Goal: Task Accomplishment & Management: Complete application form

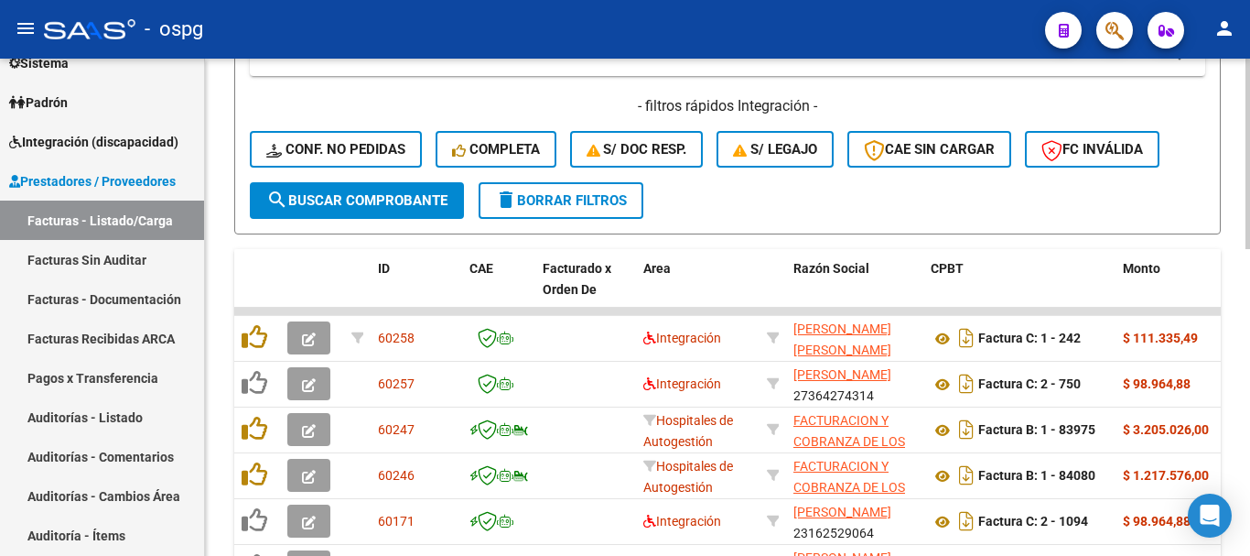
scroll to position [458, 0]
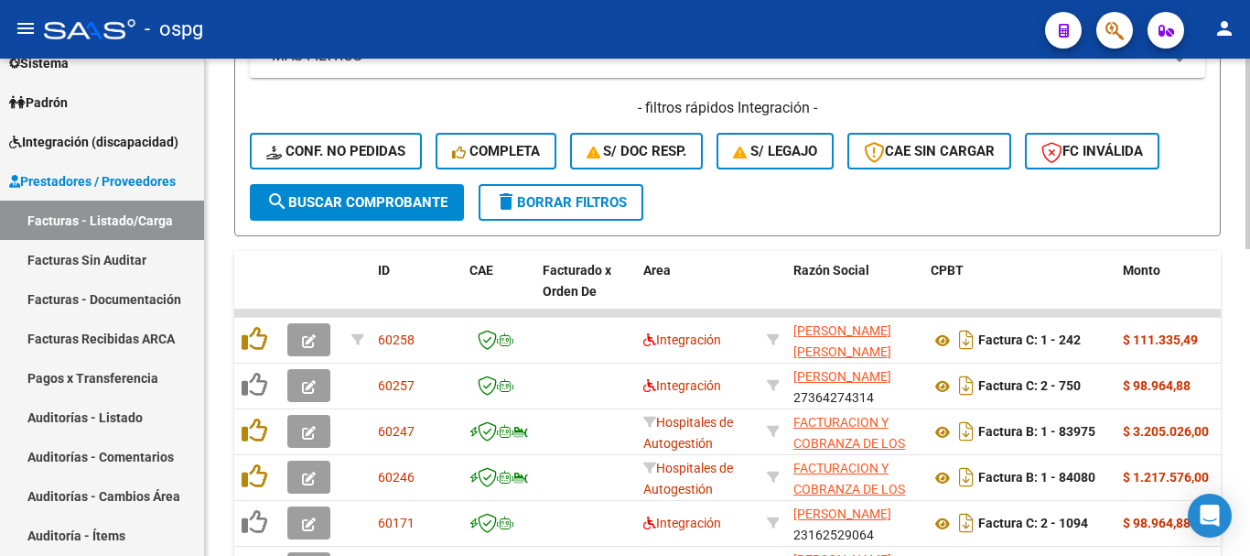
click at [570, 194] on span "delete Borrar Filtros" at bounding box center [561, 202] width 132 height 16
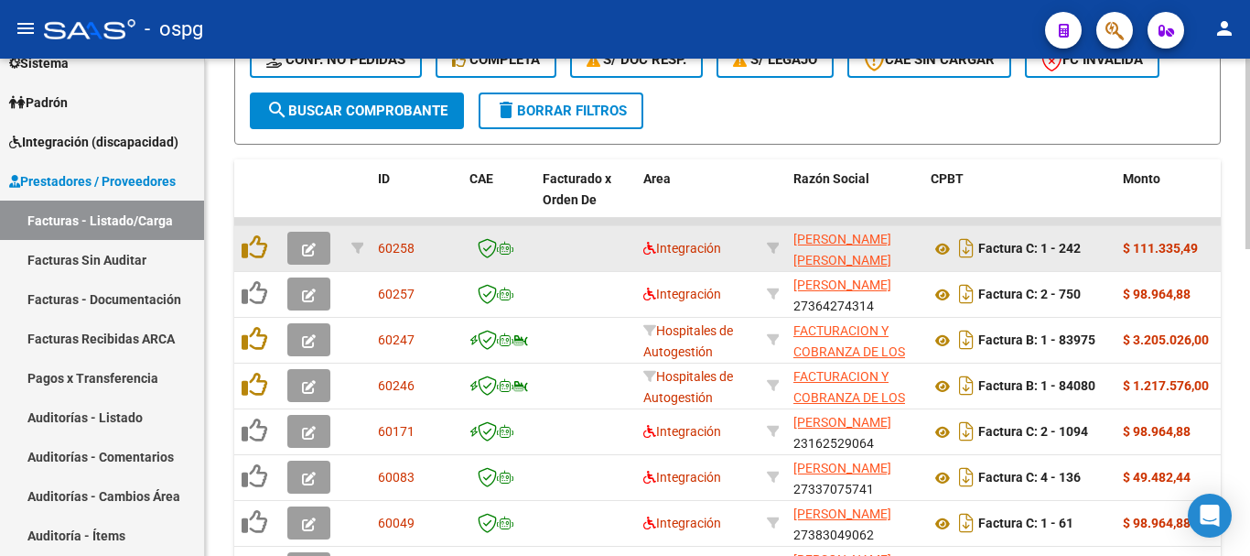
click at [306, 248] on icon "button" at bounding box center [309, 250] width 14 height 14
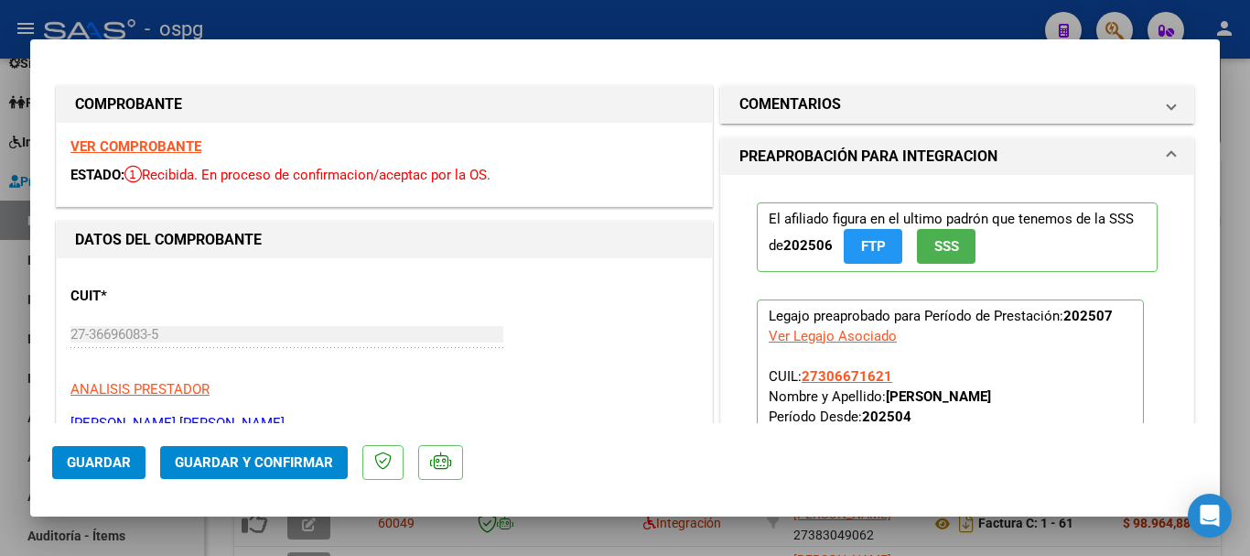
click at [156, 143] on strong "VER COMPROBANTE" at bounding box center [135, 146] width 131 height 16
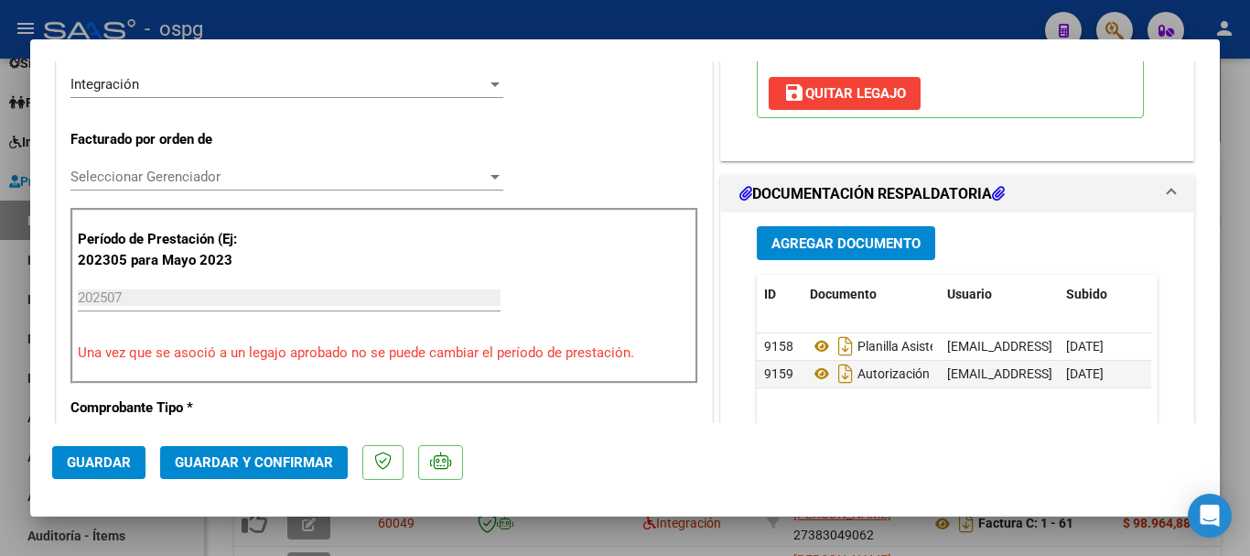
scroll to position [458, 0]
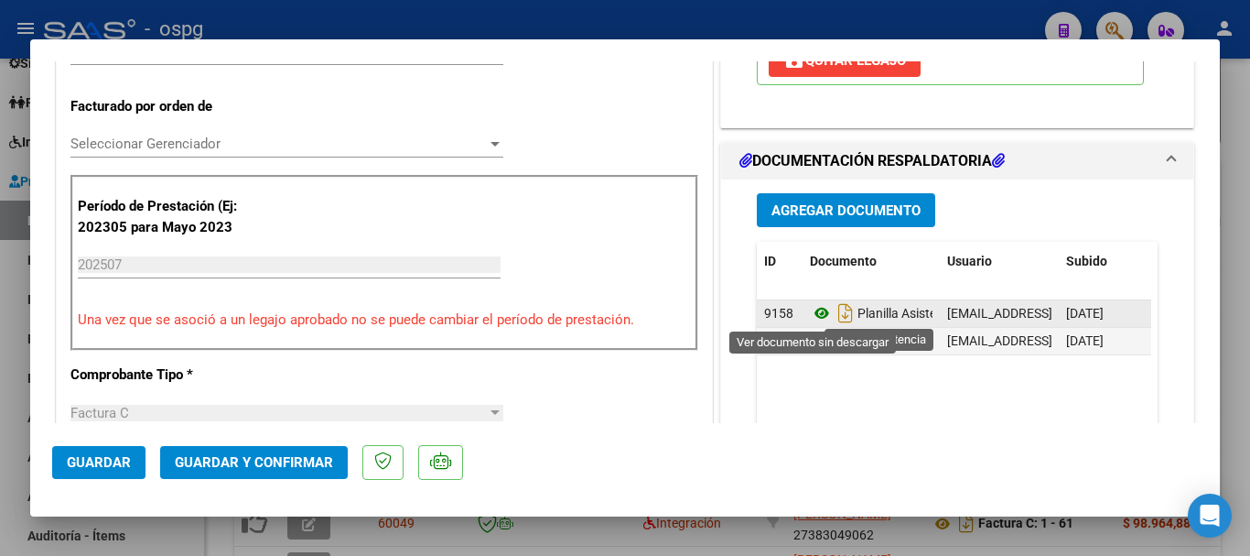
click at [813, 315] on icon at bounding box center [822, 313] width 24 height 22
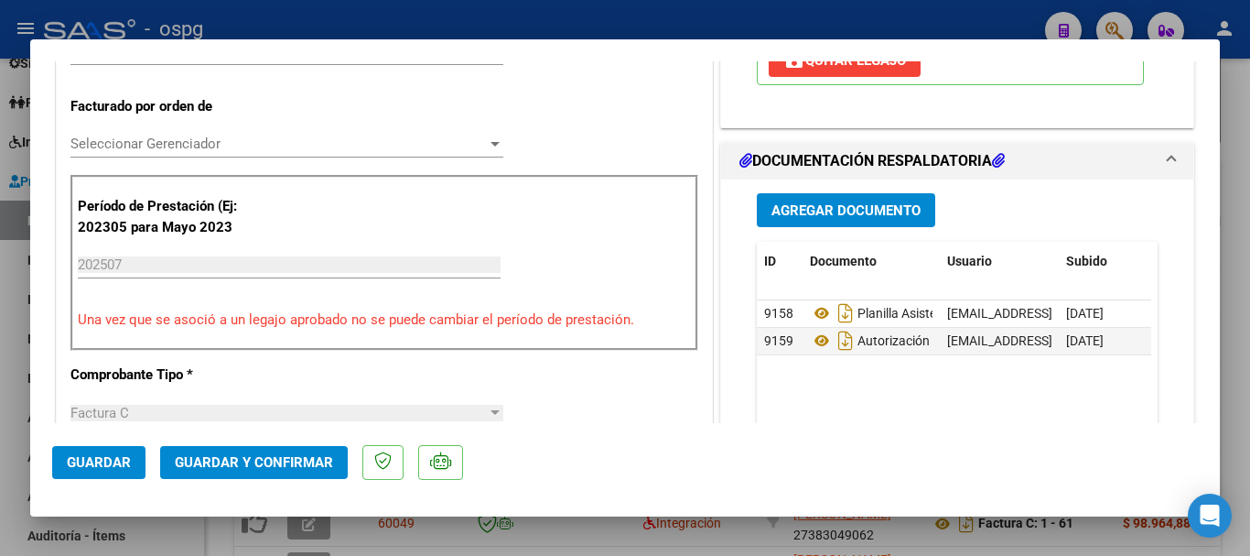
click at [1245, 409] on div at bounding box center [625, 278] width 1250 height 556
type input "$ 0,00"
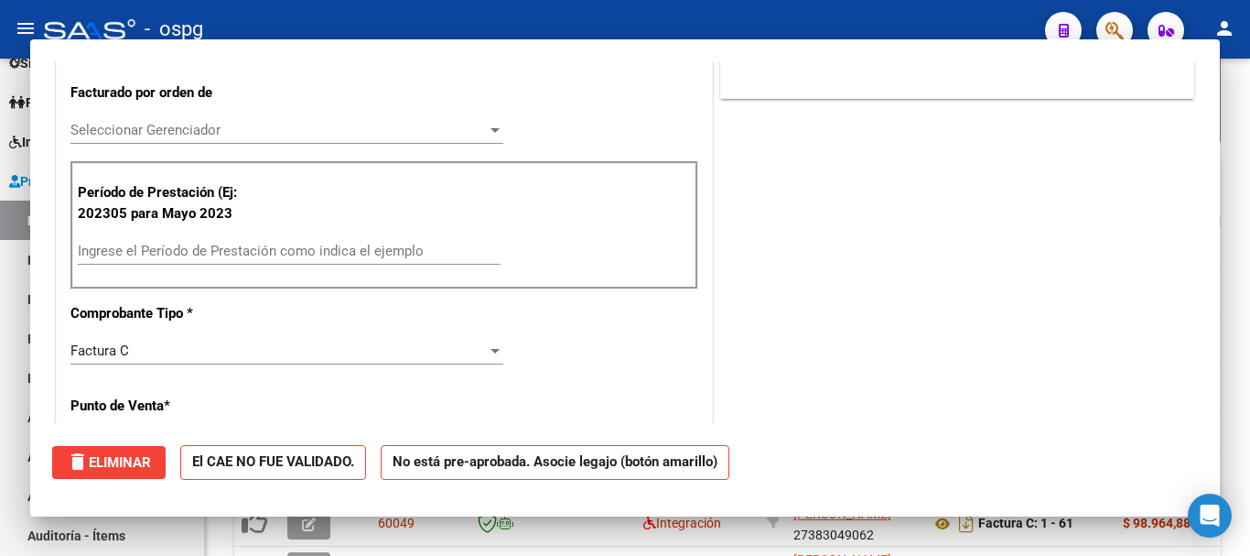
scroll to position [444, 0]
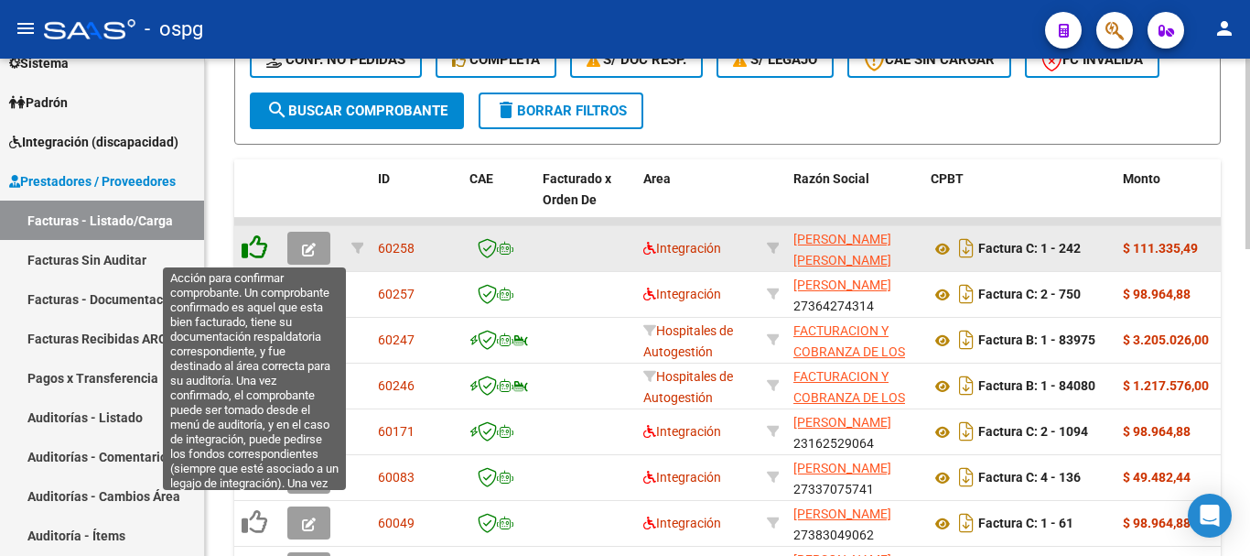
click at [248, 245] on icon at bounding box center [255, 247] width 26 height 26
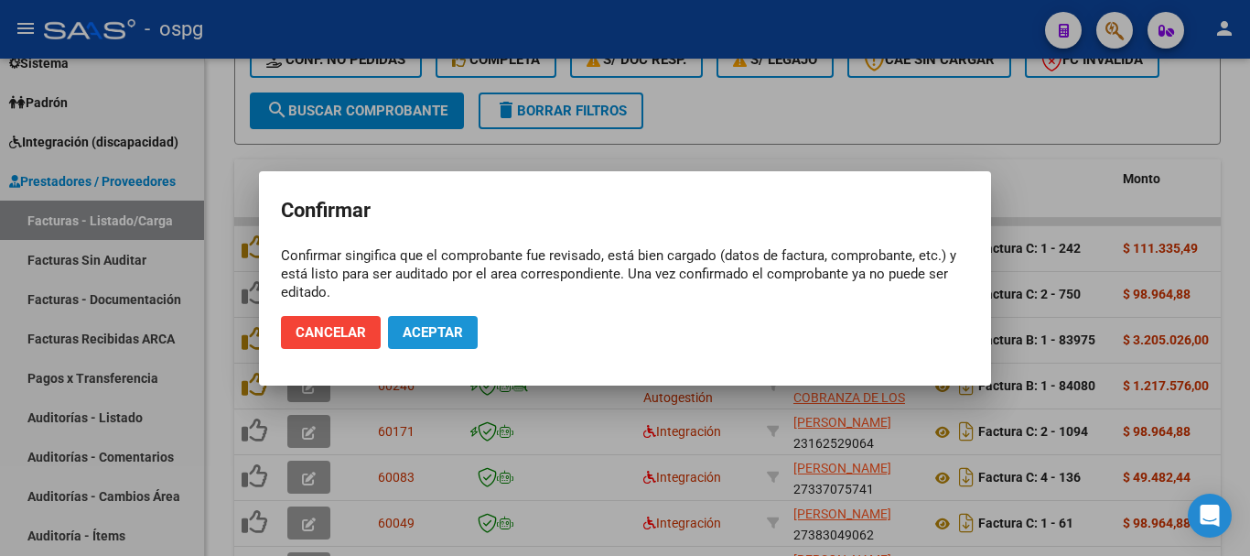
click at [448, 319] on button "Aceptar" at bounding box center [433, 332] width 90 height 33
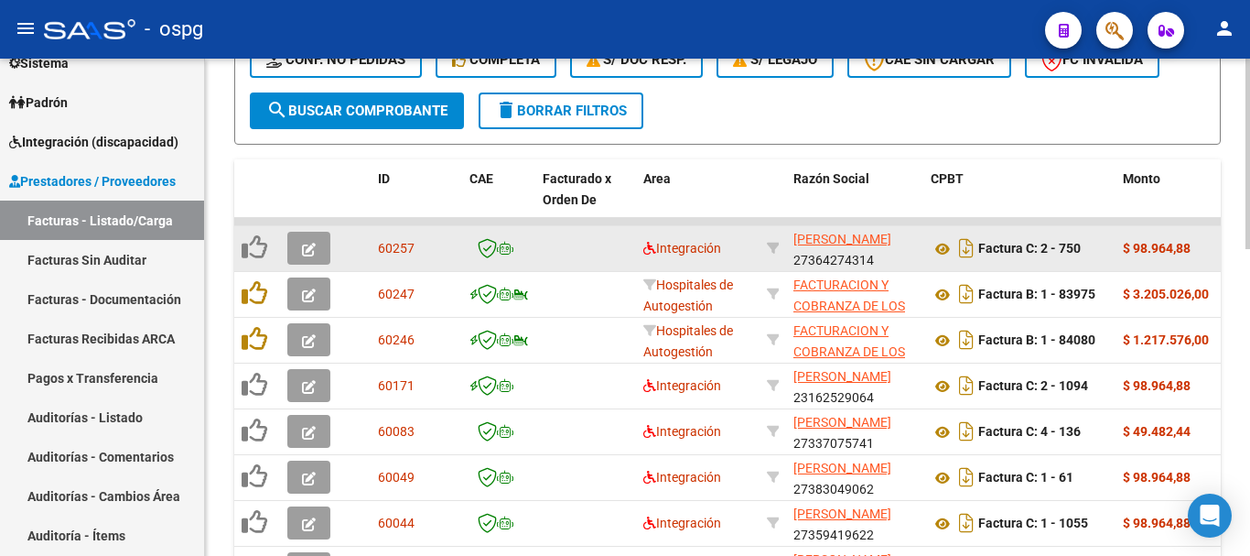
click at [307, 252] on icon "button" at bounding box center [309, 250] width 14 height 14
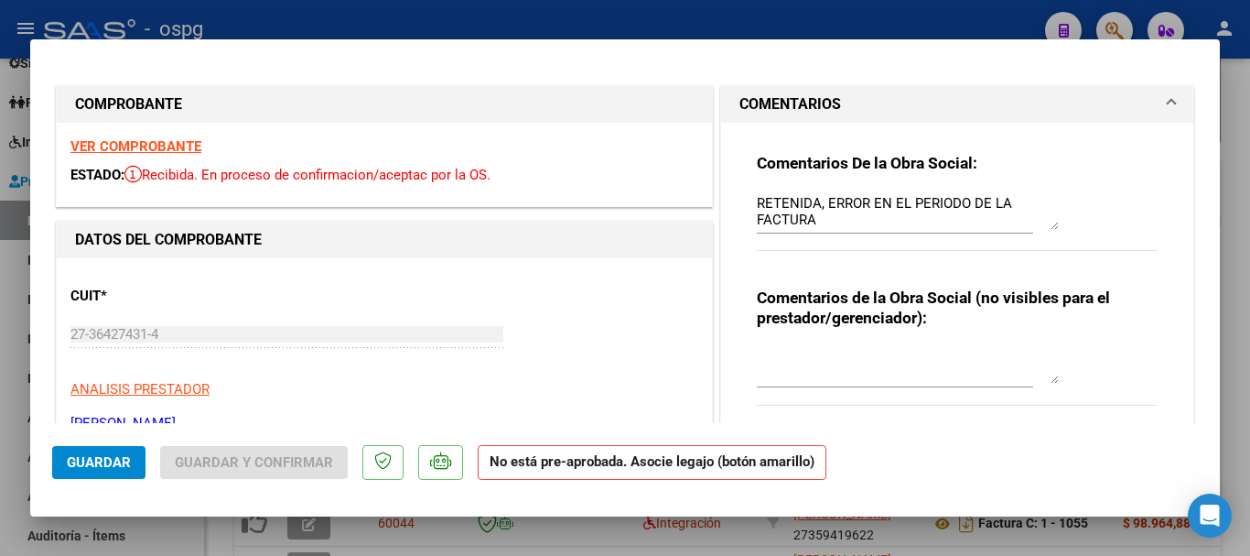
click at [1247, 286] on div at bounding box center [625, 278] width 1250 height 556
type input "$ 0,00"
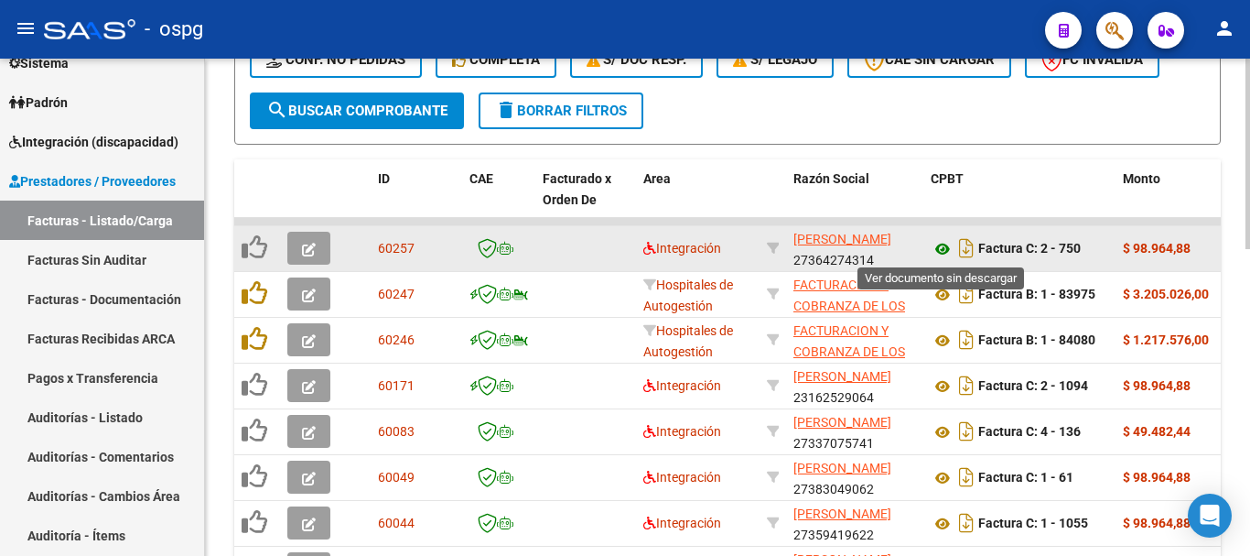
click at [947, 253] on icon at bounding box center [943, 249] width 24 height 22
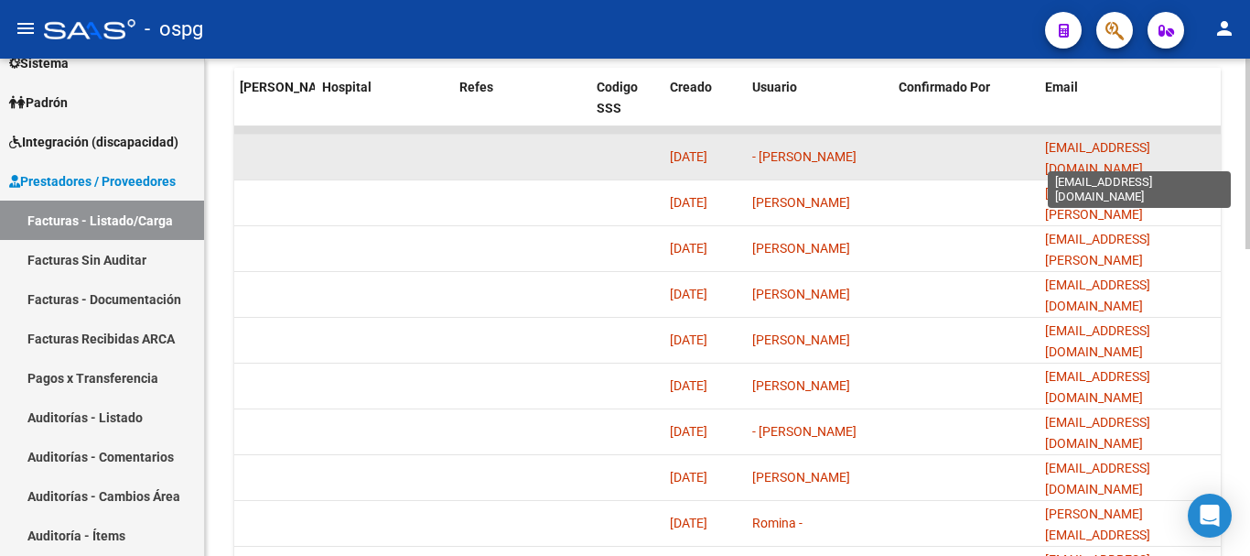
scroll to position [0, 0]
drag, startPoint x: 1212, startPoint y: 154, endPoint x: 1036, endPoint y: 155, distance: 175.8
click at [1151, 157] on span "[EMAIL_ADDRESS][DOMAIN_NAME]" at bounding box center [1097, 158] width 105 height 36
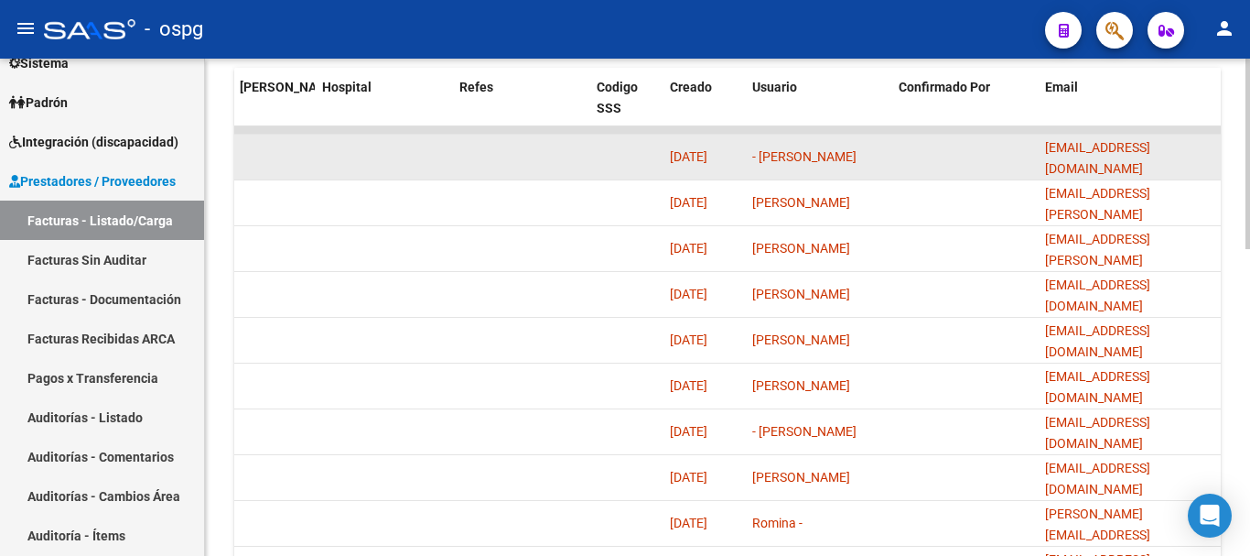
click at [1151, 157] on span "[EMAIL_ADDRESS][DOMAIN_NAME]" at bounding box center [1097, 158] width 105 height 36
click at [1216, 156] on datatable-body-cell "[EMAIL_ADDRESS][DOMAIN_NAME]" at bounding box center [1129, 157] width 183 height 45
drag, startPoint x: 1216, startPoint y: 154, endPoint x: 1006, endPoint y: 157, distance: 209.6
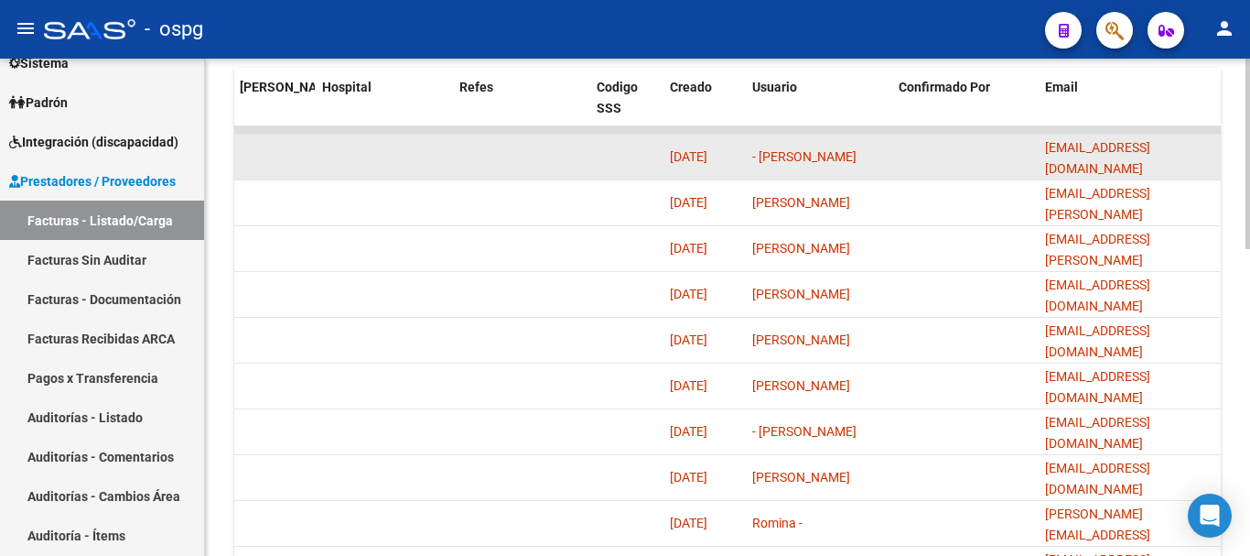
copy span "[EMAIL_ADDRESS][DOMAIN_NAME]"
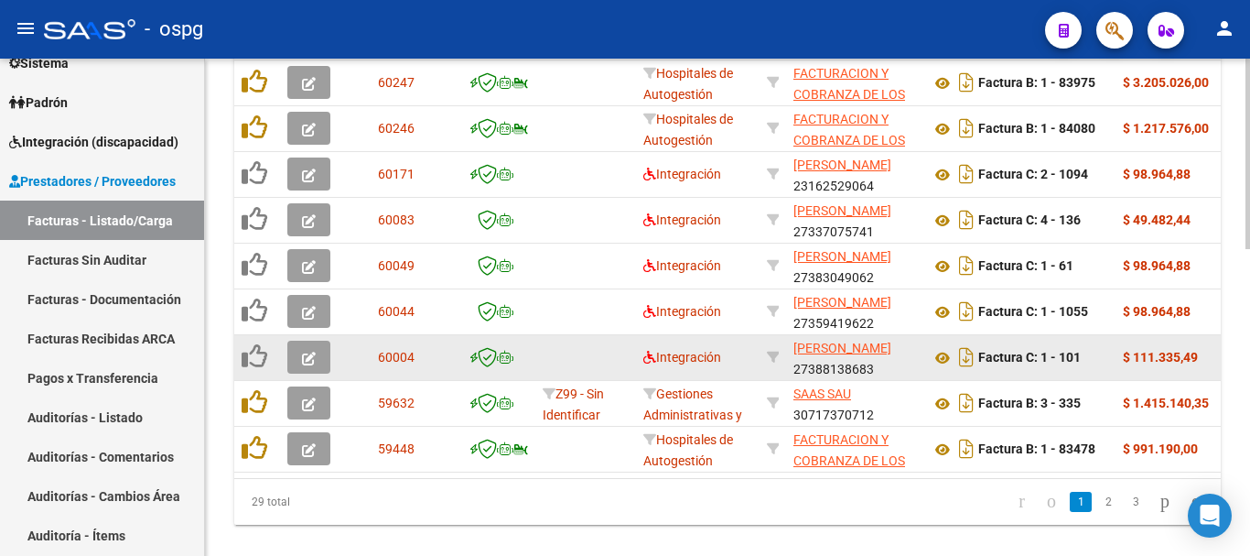
scroll to position [803, 0]
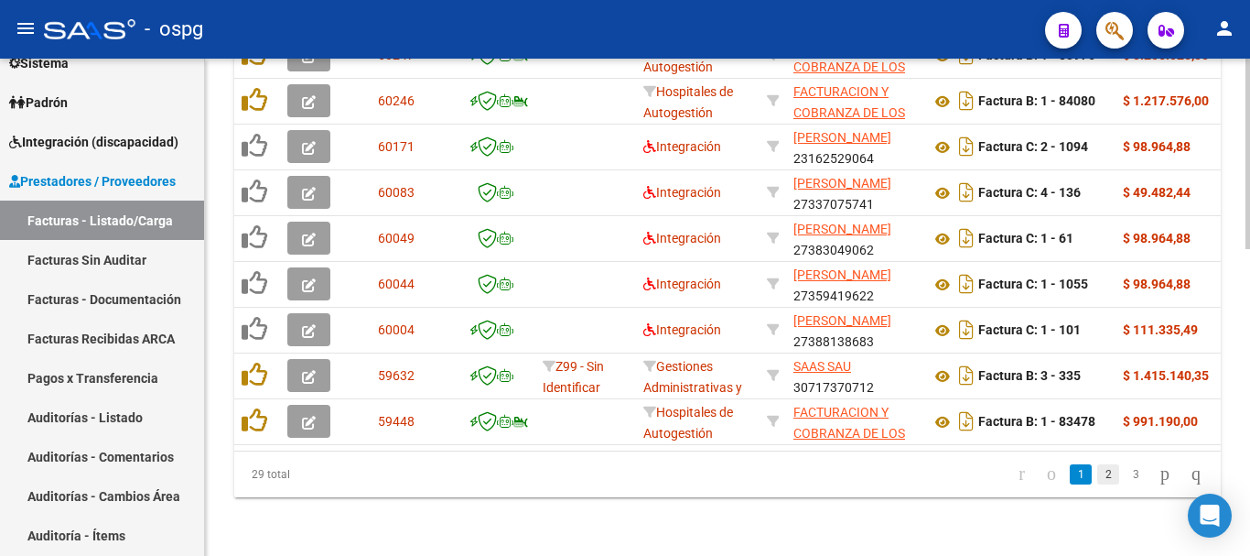
click at [1098, 480] on link "2" at bounding box center [1109, 474] width 22 height 20
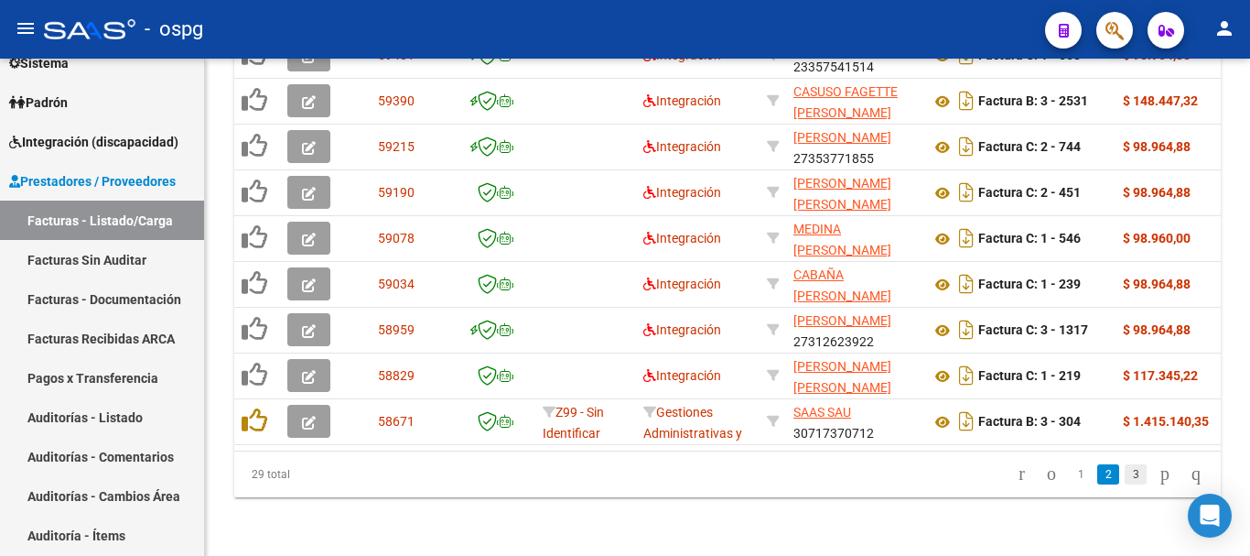
click at [1125, 479] on link "3" at bounding box center [1136, 474] width 22 height 20
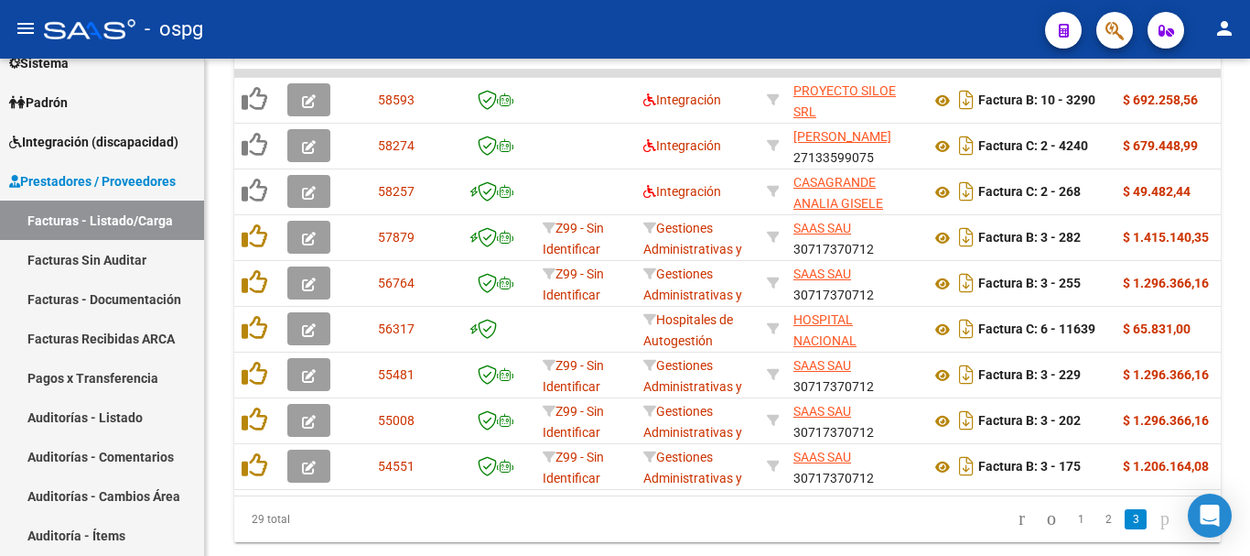
scroll to position [665, 0]
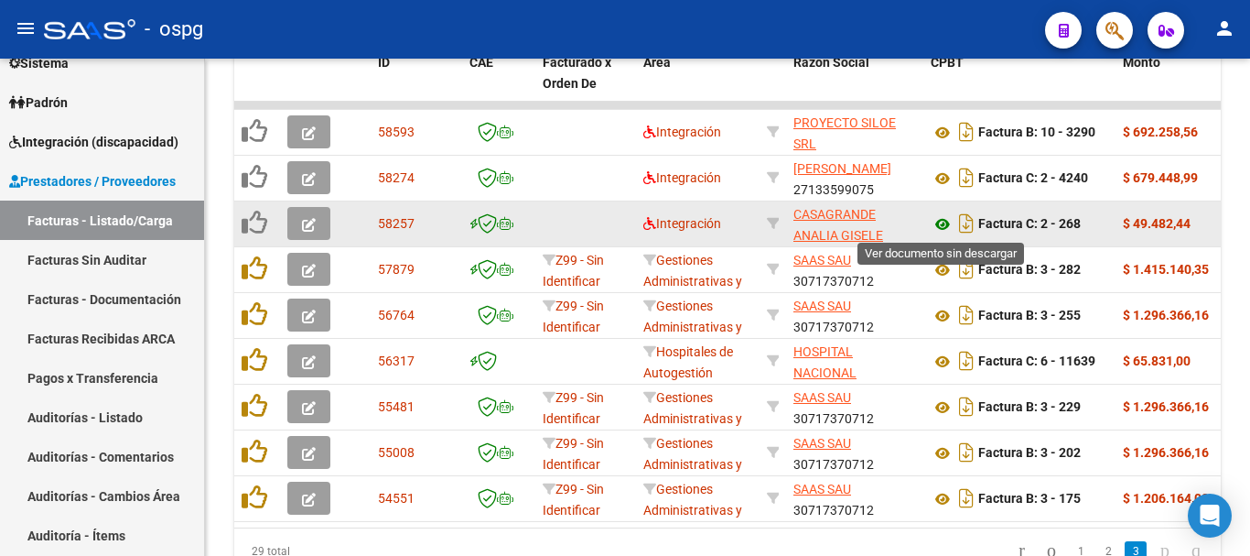
click at [940, 224] on icon at bounding box center [943, 224] width 24 height 22
click at [303, 223] on icon "button" at bounding box center [309, 225] width 14 height 14
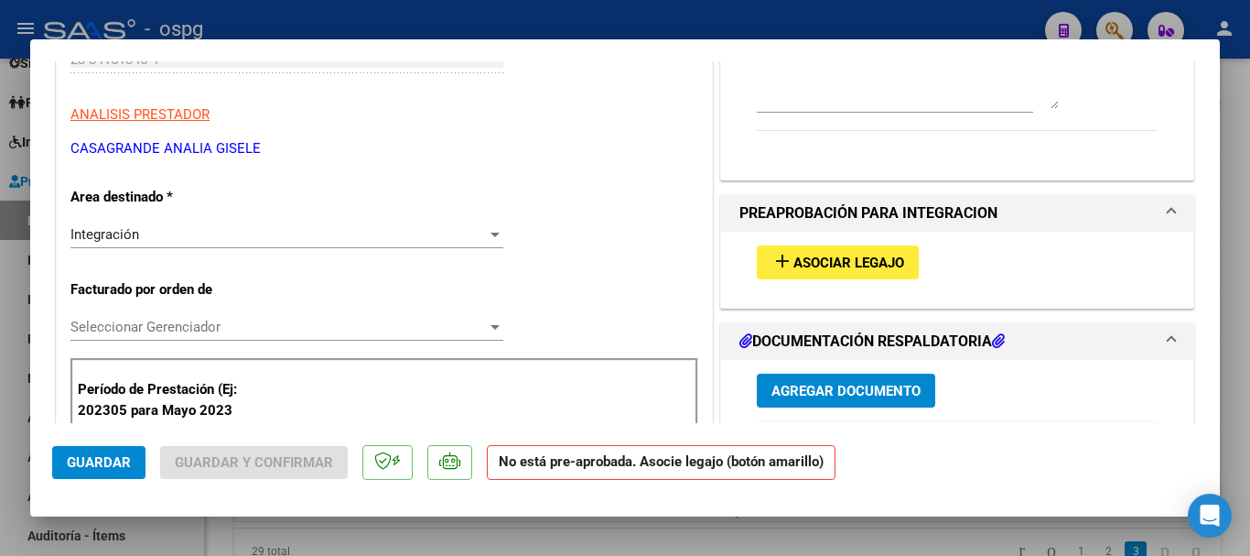
scroll to position [366, 0]
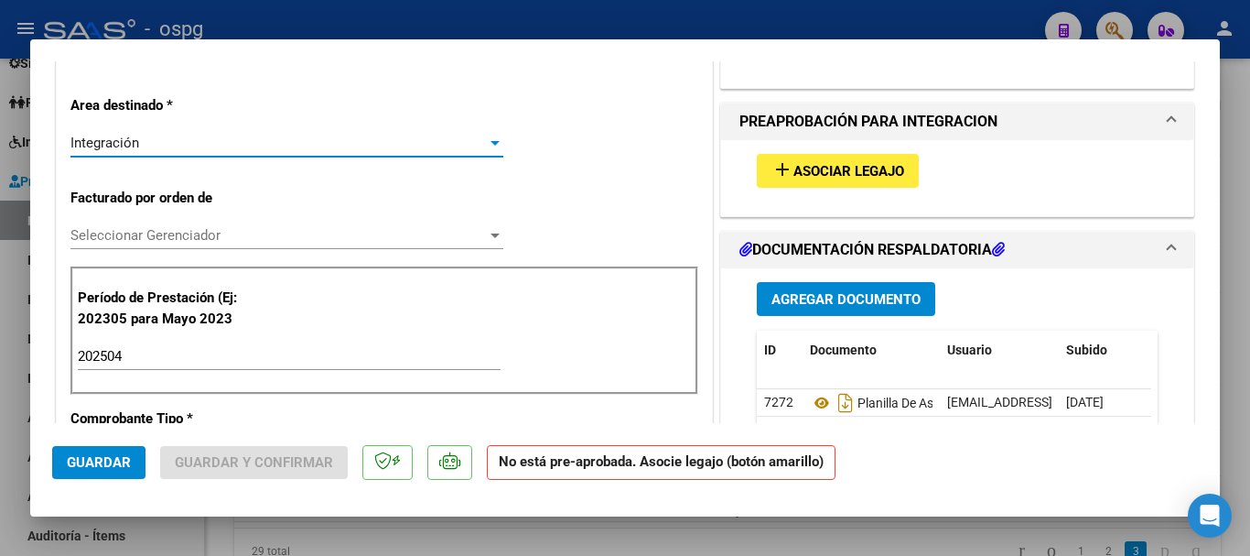
click at [261, 146] on div "Integración" at bounding box center [278, 143] width 417 height 16
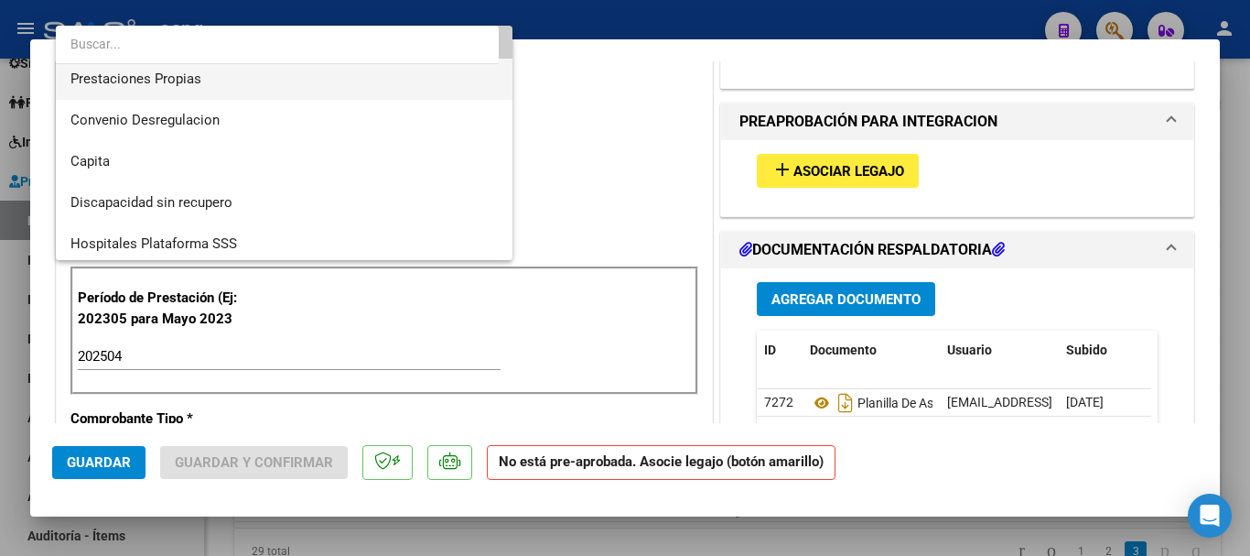
scroll to position [178, 0]
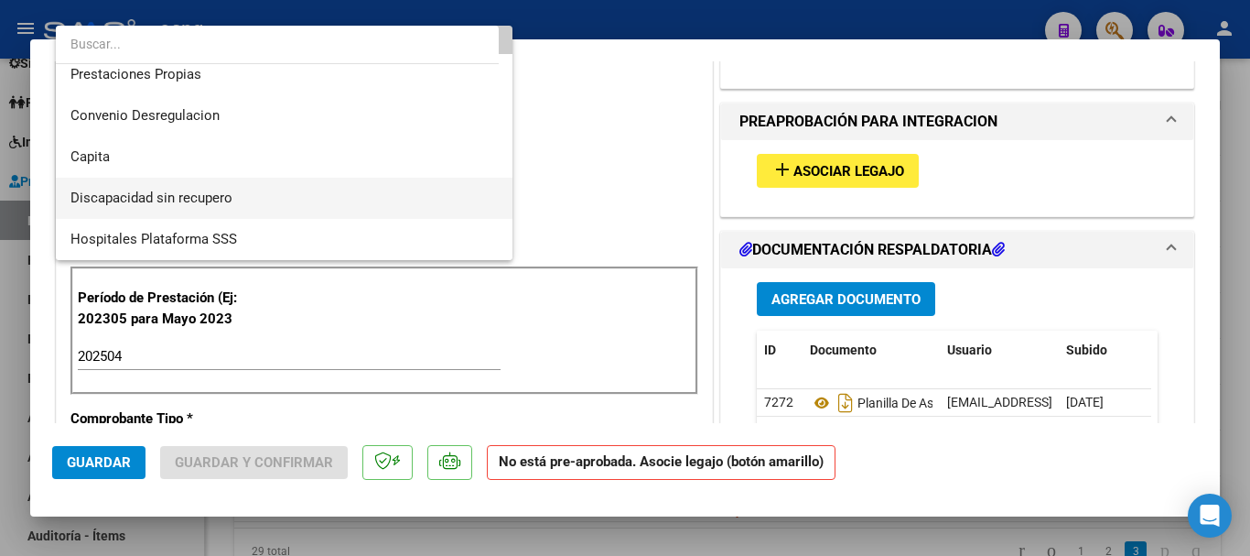
click at [257, 200] on span "Discapacidad sin recupero" at bounding box center [283, 198] width 427 height 41
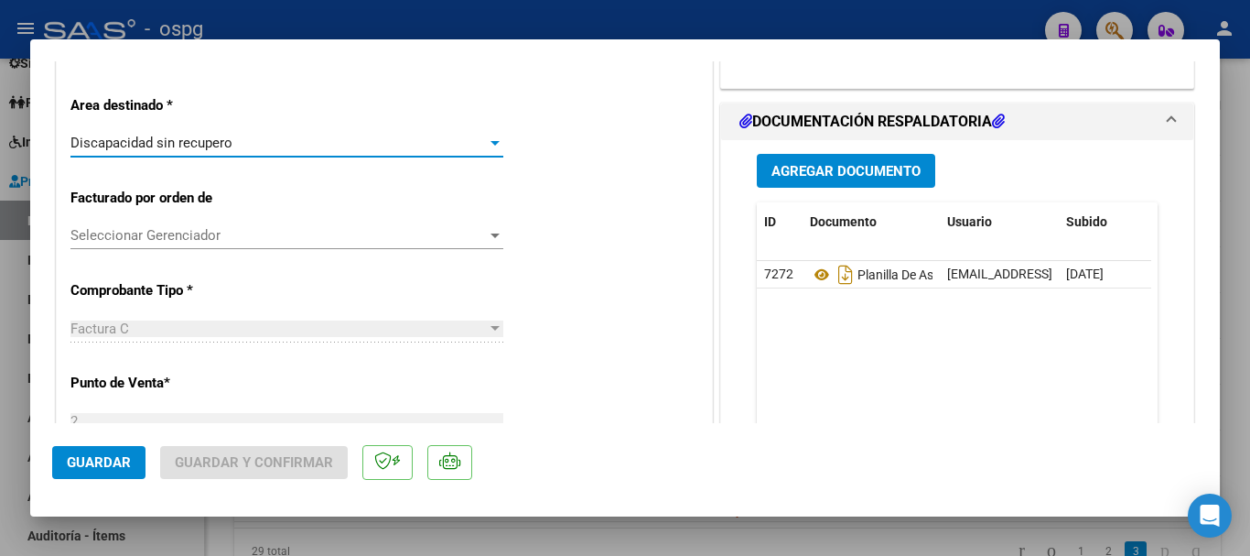
click at [121, 466] on span "Guardar" at bounding box center [99, 462] width 64 height 16
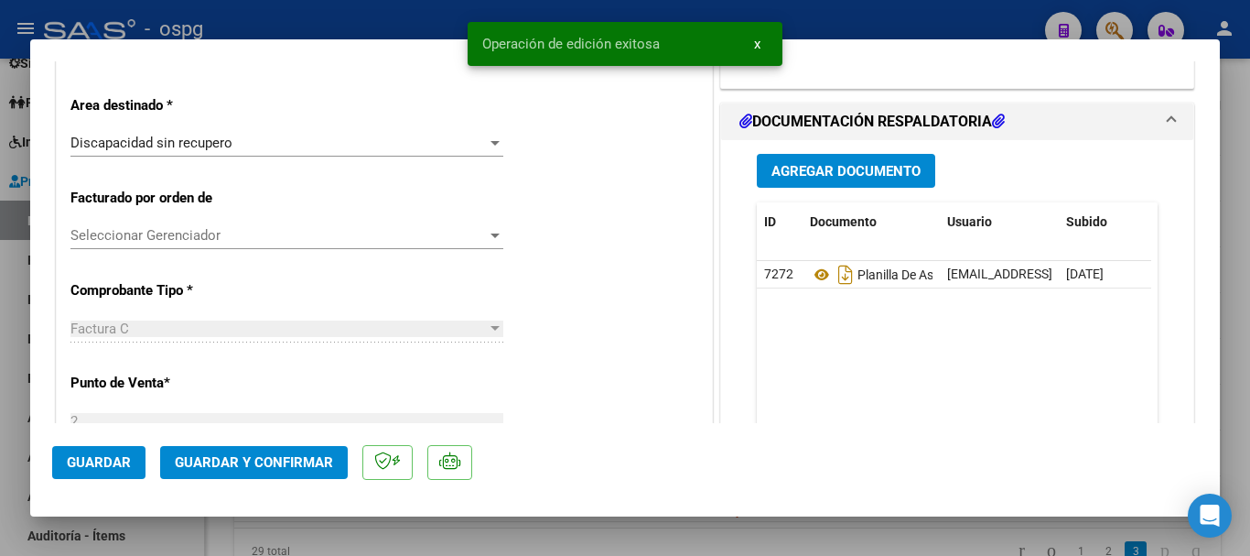
click at [1239, 397] on div at bounding box center [625, 278] width 1250 height 556
type input "$ 0,00"
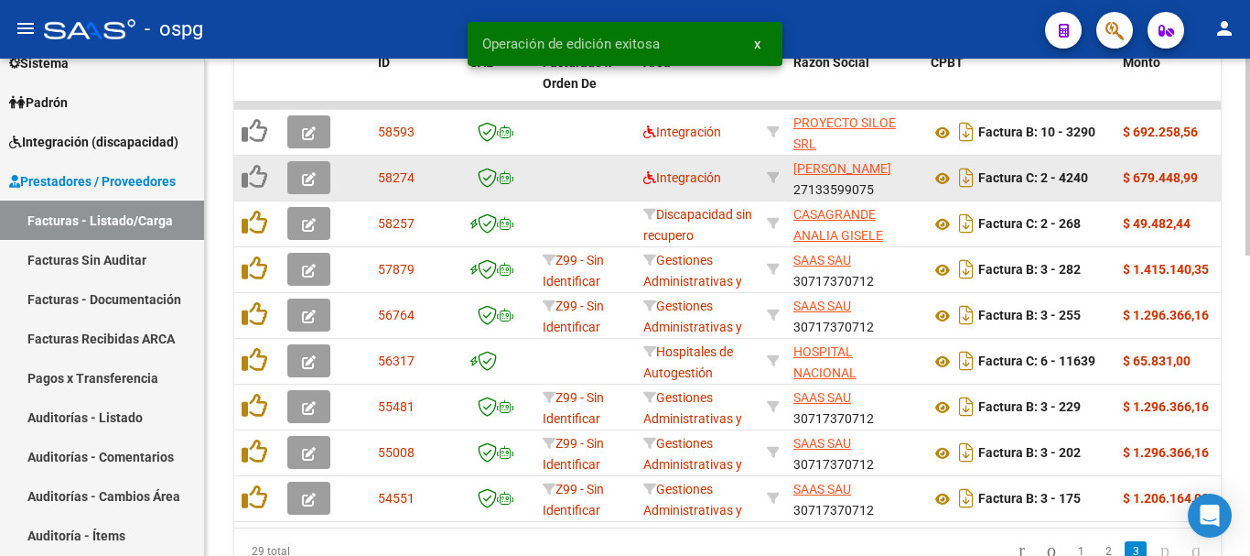
click at [308, 179] on icon "button" at bounding box center [309, 179] width 14 height 14
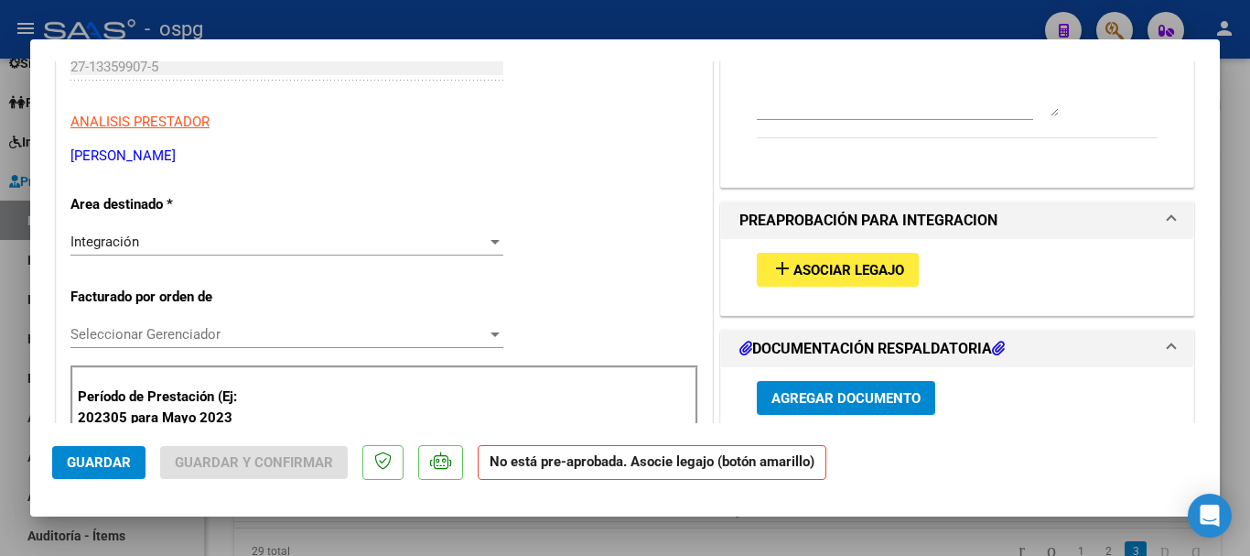
scroll to position [275, 0]
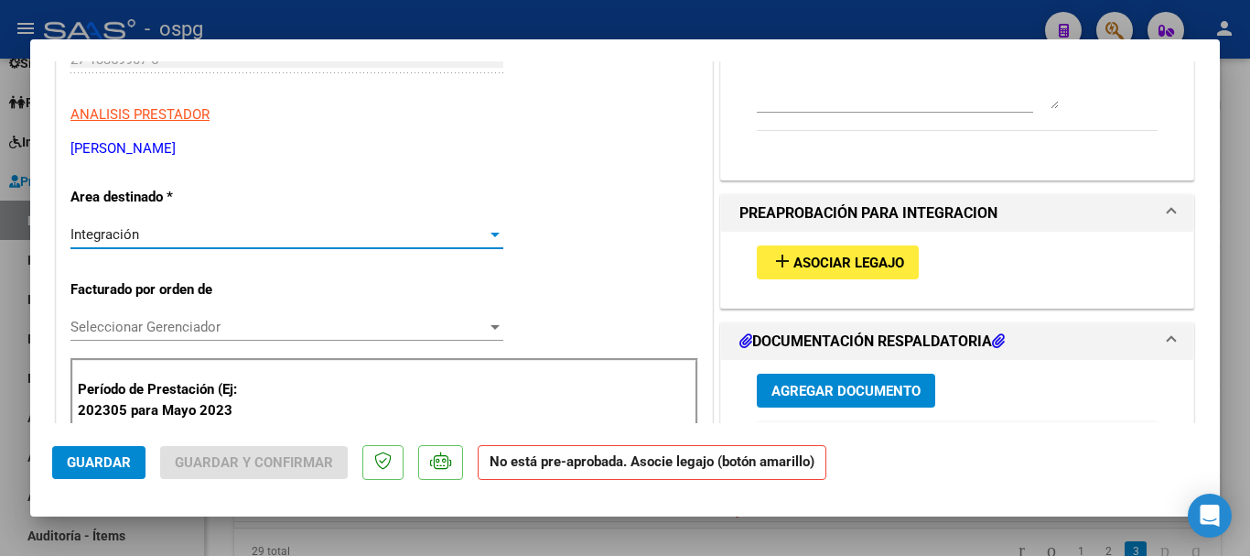
click at [249, 236] on div "Integración" at bounding box center [278, 234] width 417 height 16
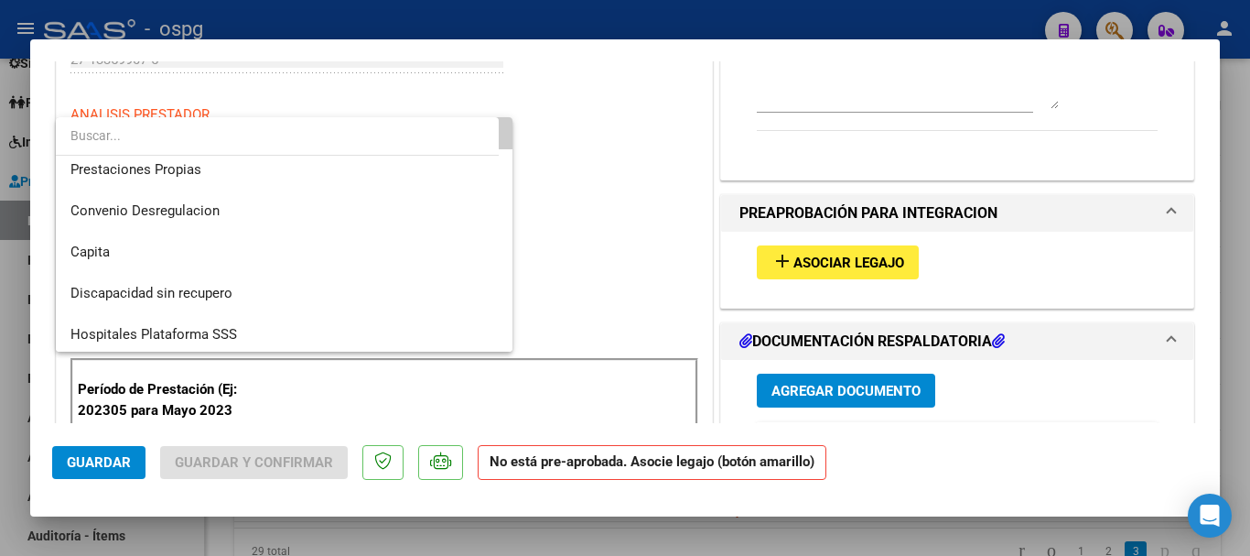
scroll to position [178, 0]
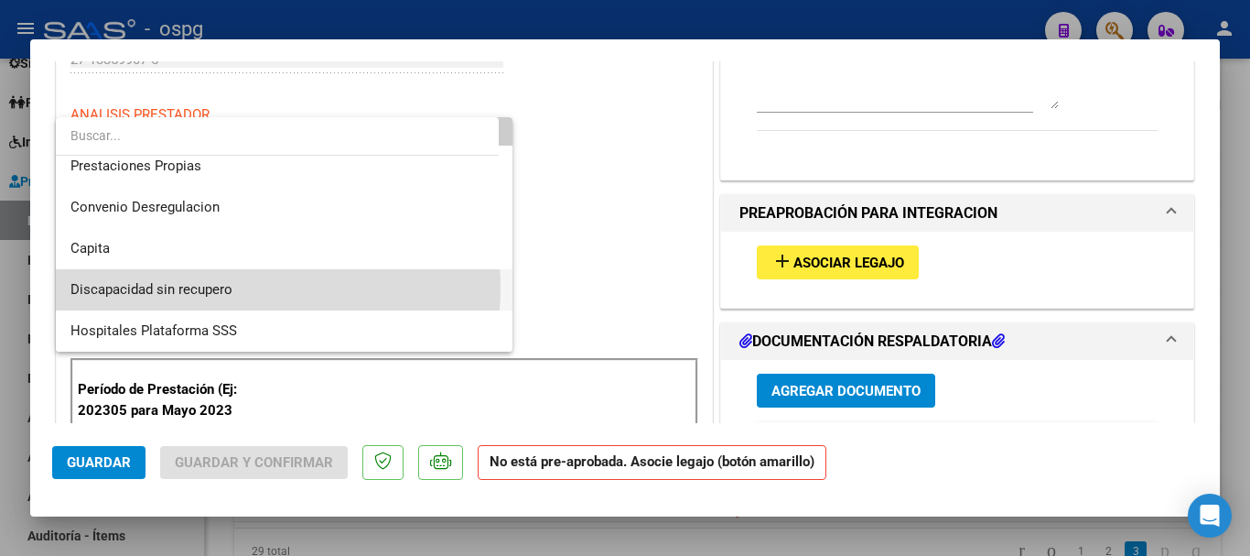
click at [246, 287] on span "Discapacidad sin recupero" at bounding box center [283, 289] width 427 height 41
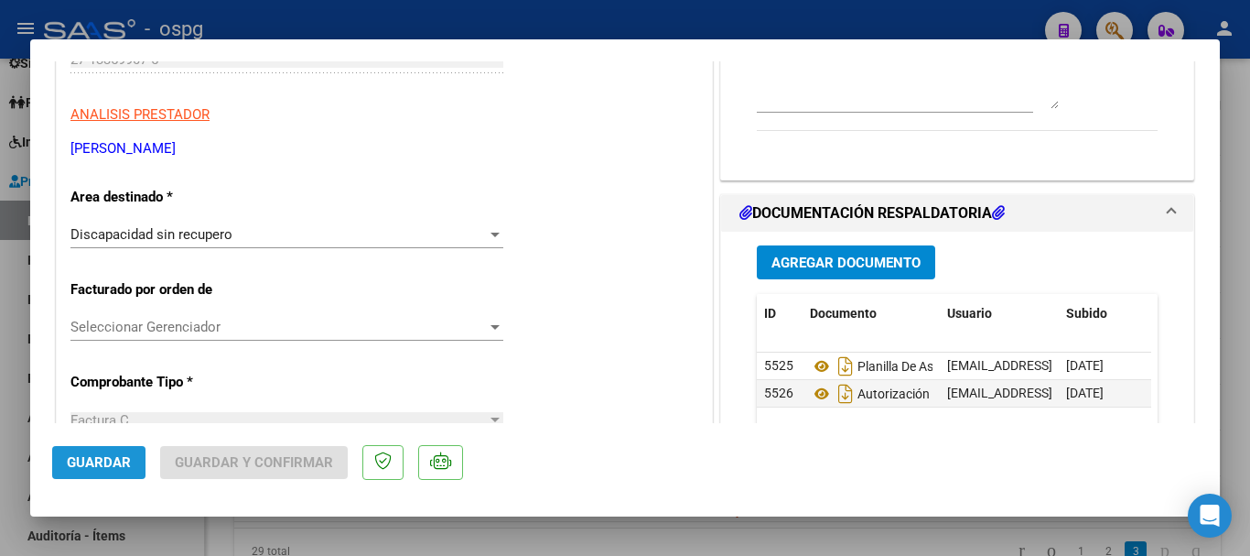
click at [100, 462] on span "Guardar" at bounding box center [99, 462] width 64 height 16
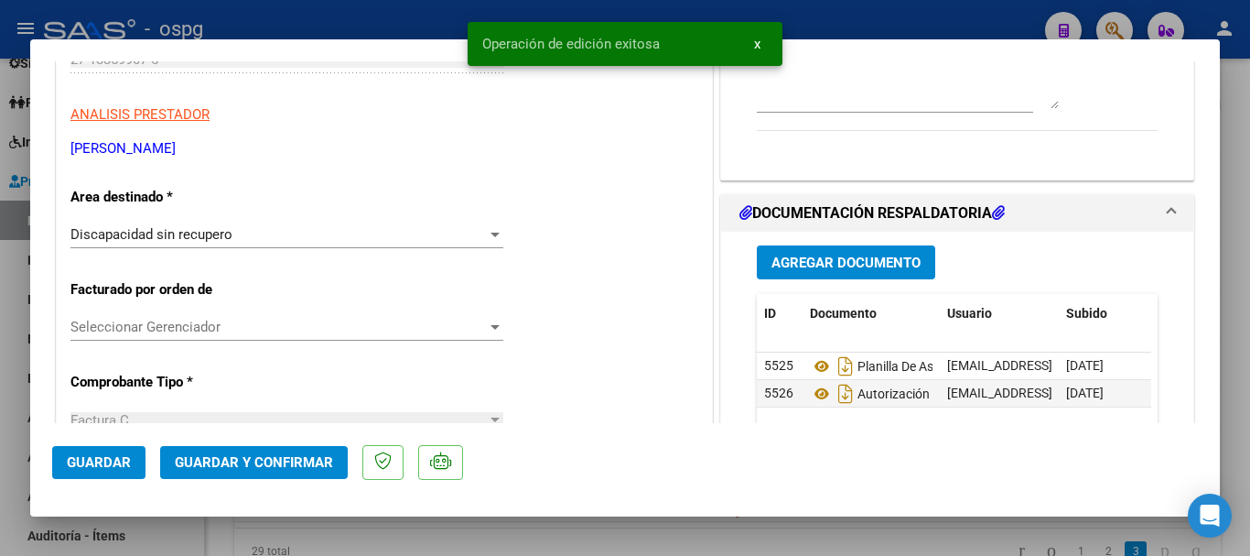
click at [1231, 405] on div at bounding box center [625, 278] width 1250 height 556
type input "$ 0,00"
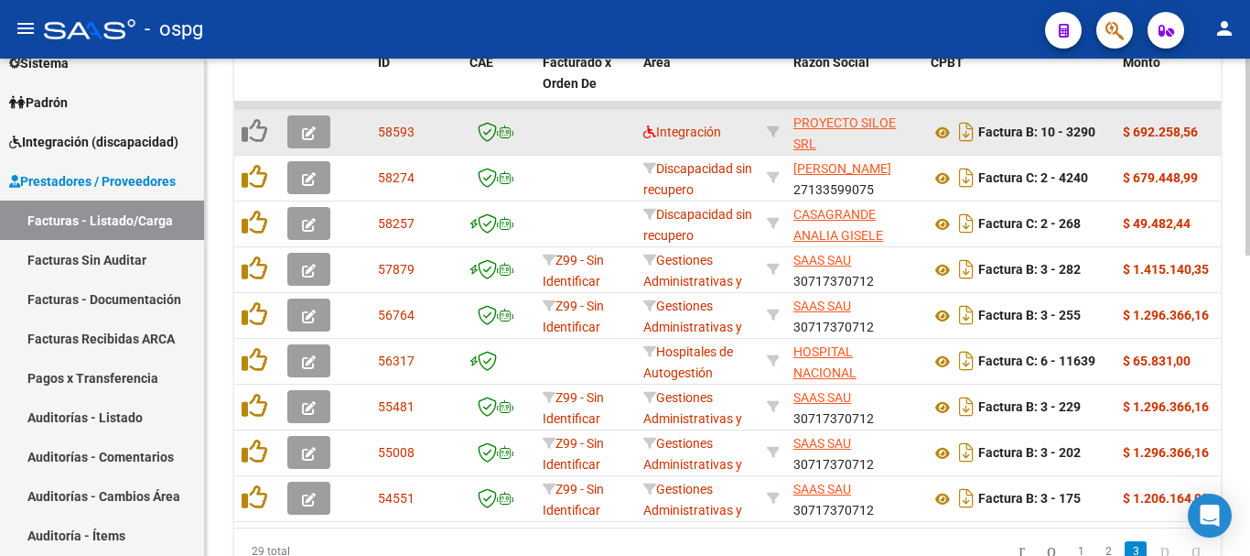
click at [309, 131] on icon "button" at bounding box center [309, 133] width 14 height 14
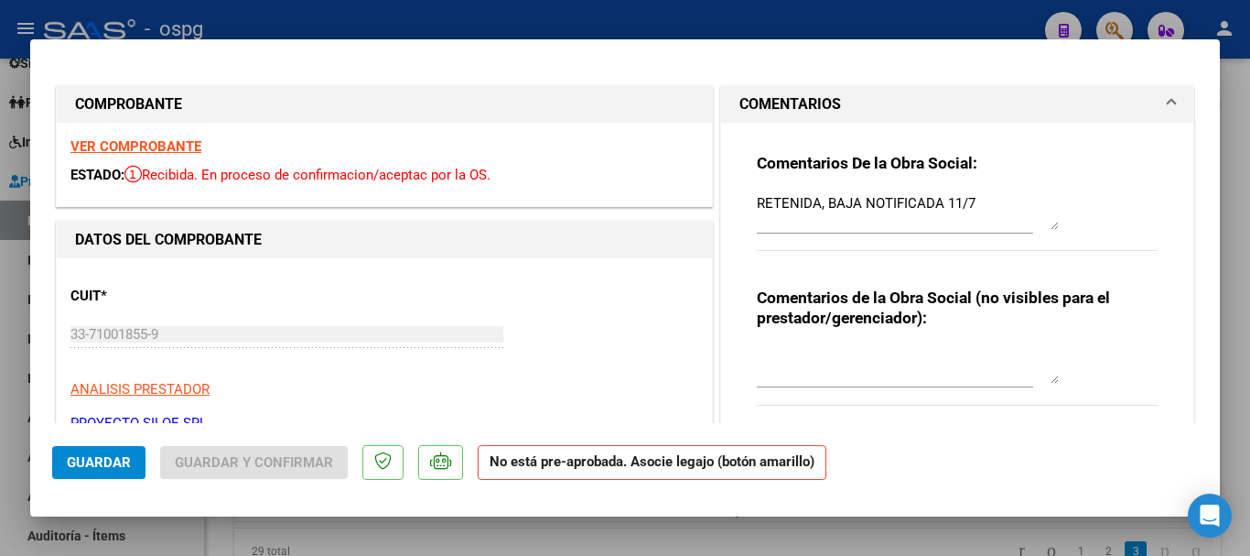
click at [1249, 273] on div at bounding box center [625, 278] width 1250 height 556
type input "$ 0,00"
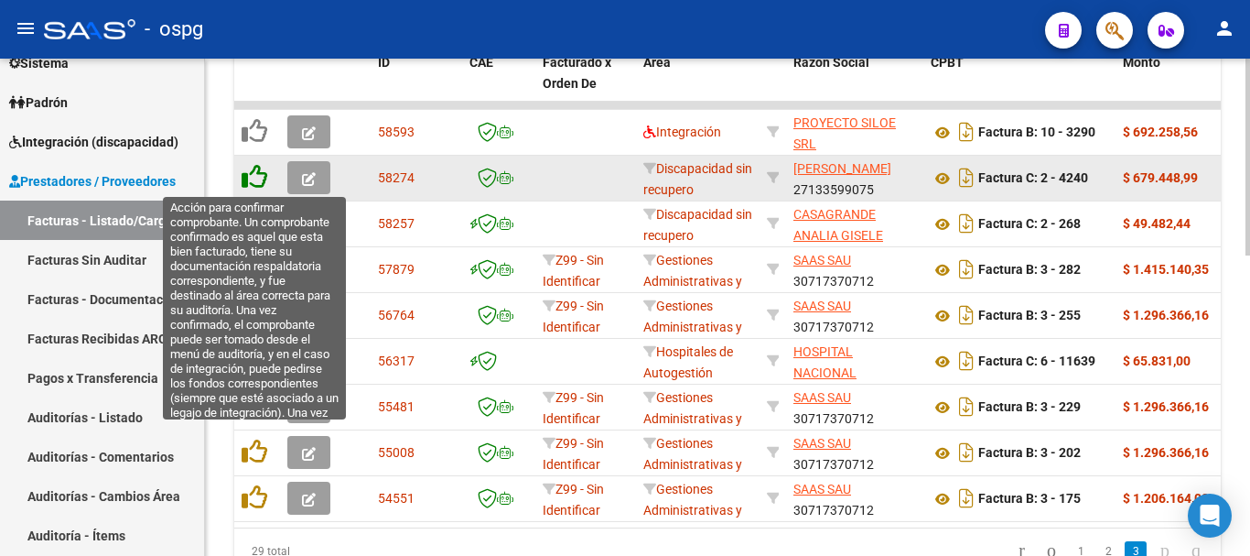
click at [258, 179] on icon at bounding box center [255, 177] width 26 height 26
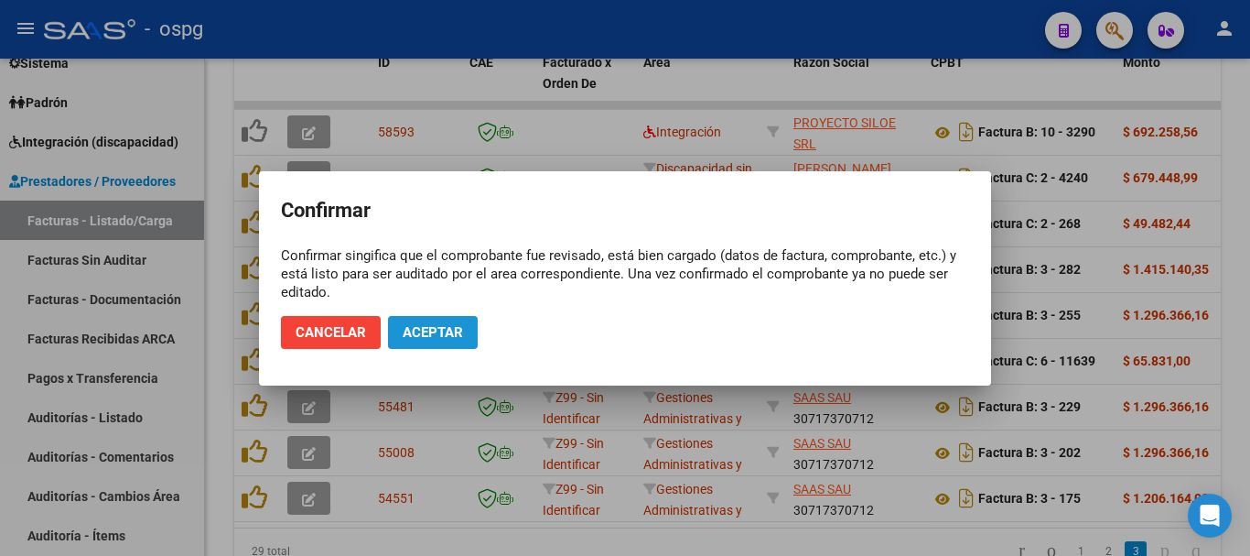
click at [449, 331] on span "Aceptar" at bounding box center [433, 332] width 60 height 16
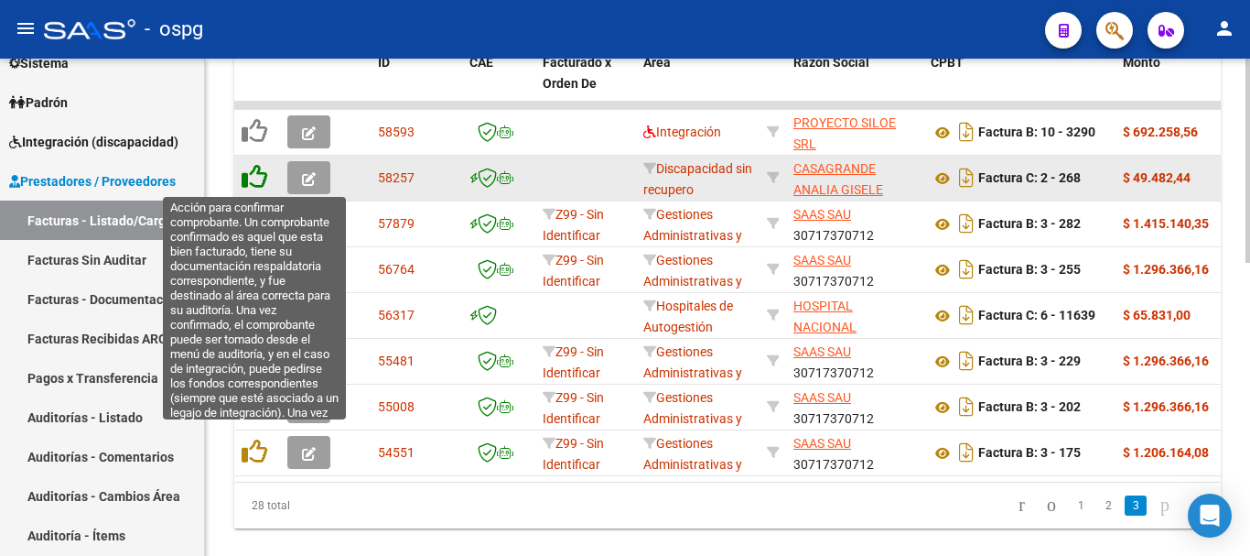
click at [259, 178] on icon at bounding box center [255, 177] width 26 height 26
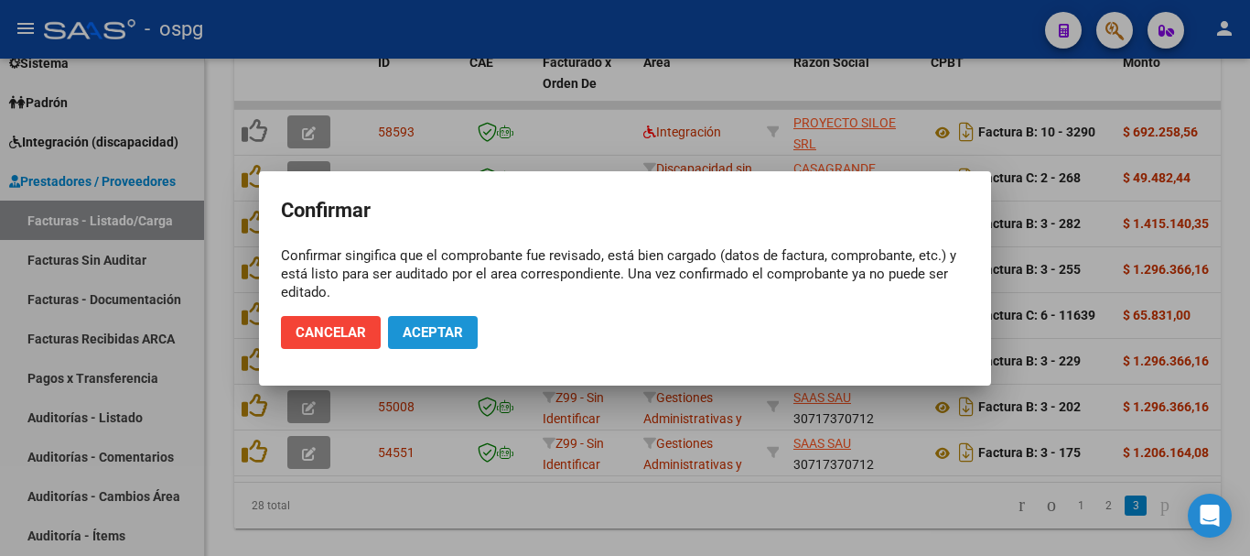
click at [449, 333] on span "Aceptar" at bounding box center [433, 332] width 60 height 16
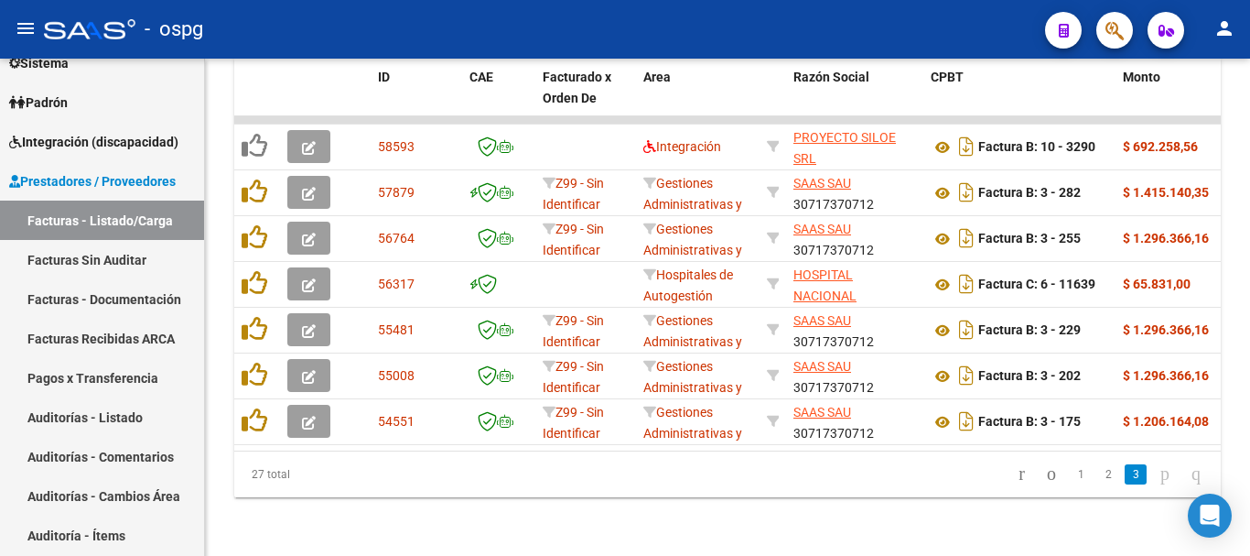
click at [1158, 471] on icon "go to next page" at bounding box center [1165, 473] width 15 height 22
click at [1098, 480] on link "2" at bounding box center [1109, 474] width 22 height 20
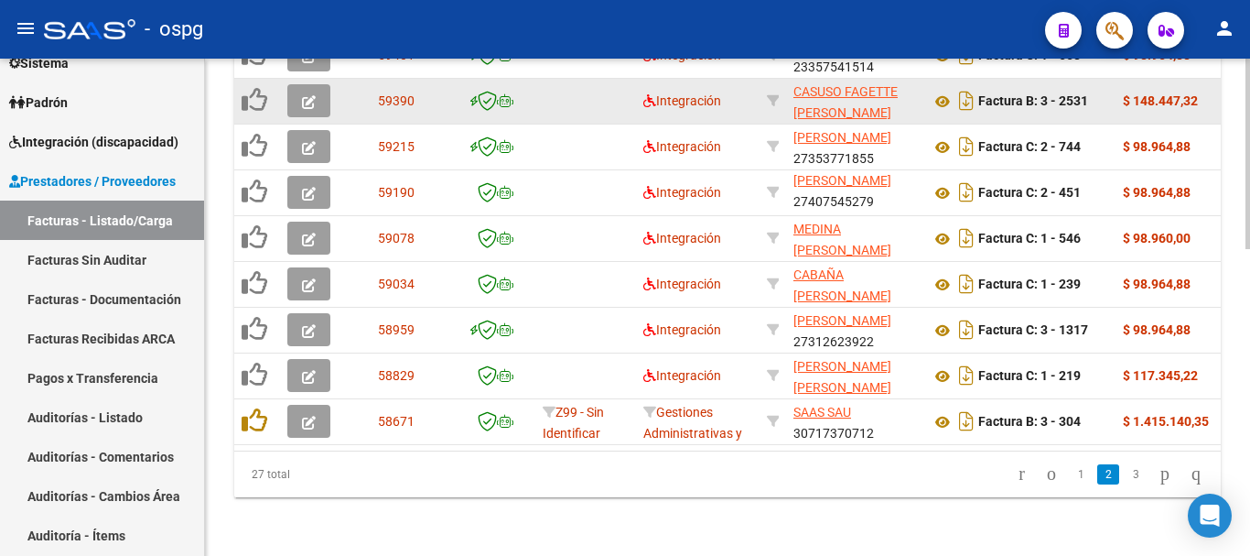
scroll to position [803, 0]
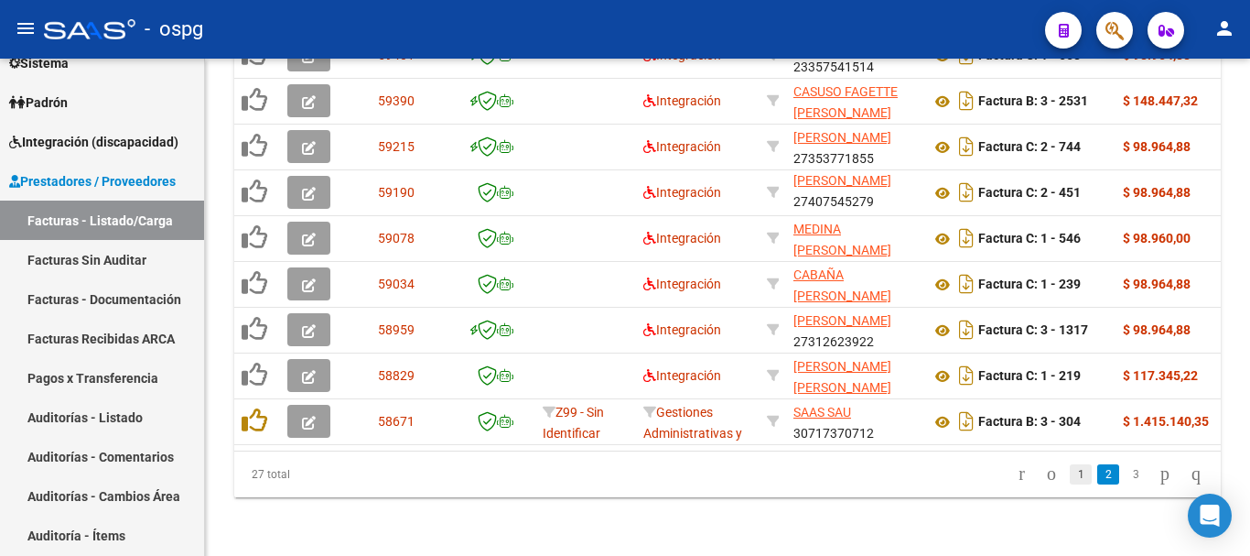
click at [1070, 483] on link "1" at bounding box center [1081, 474] width 22 height 20
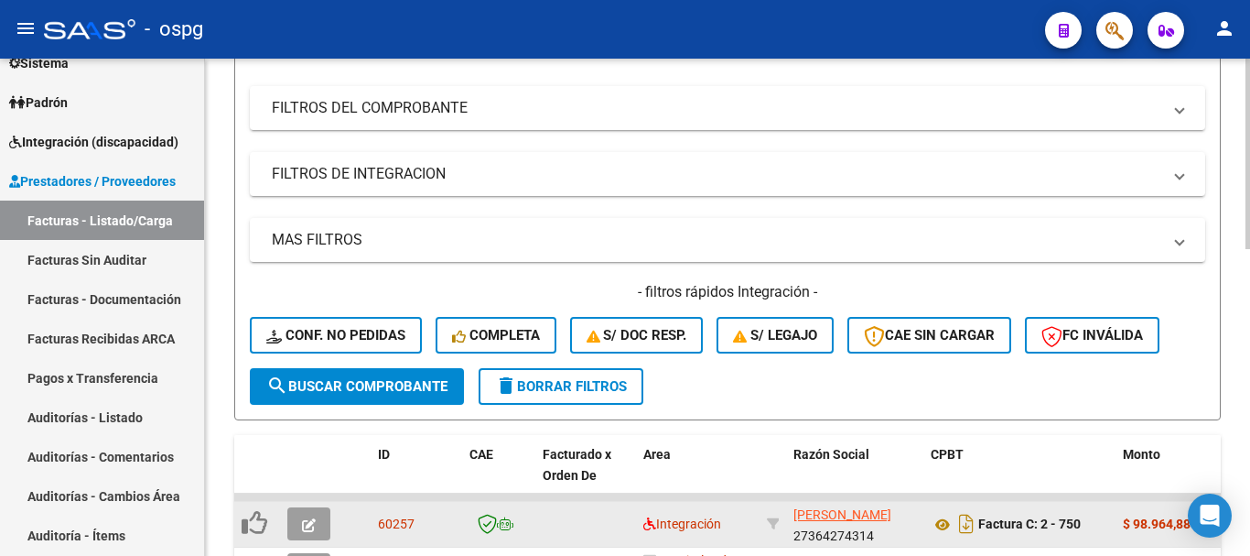
scroll to position [162, 0]
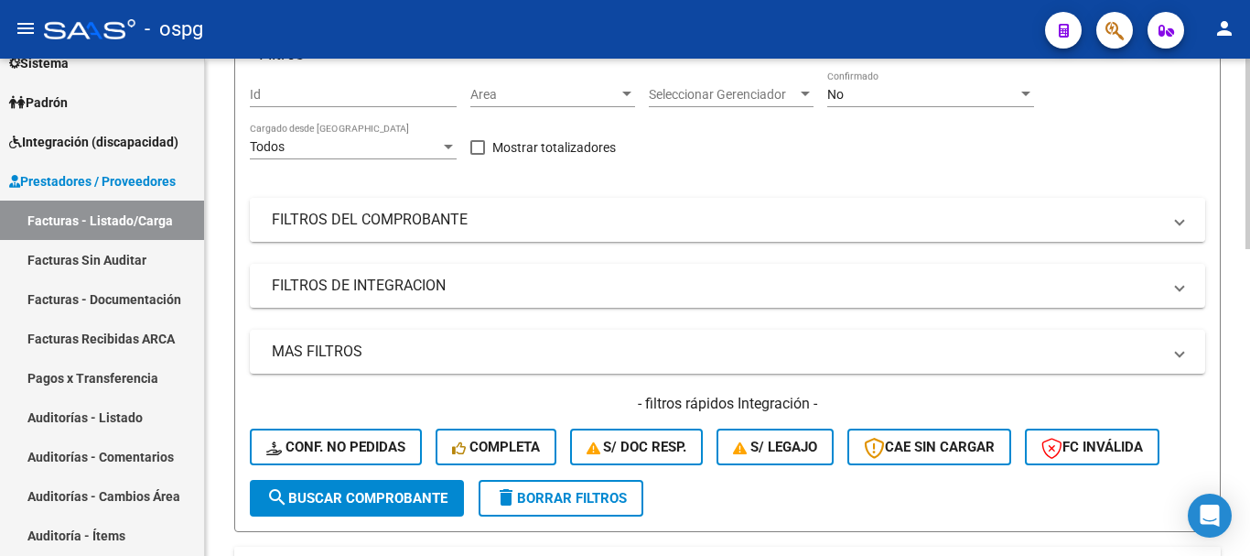
click at [529, 213] on mat-panel-title "FILTROS DEL COMPROBANTE" at bounding box center [717, 220] width 890 height 20
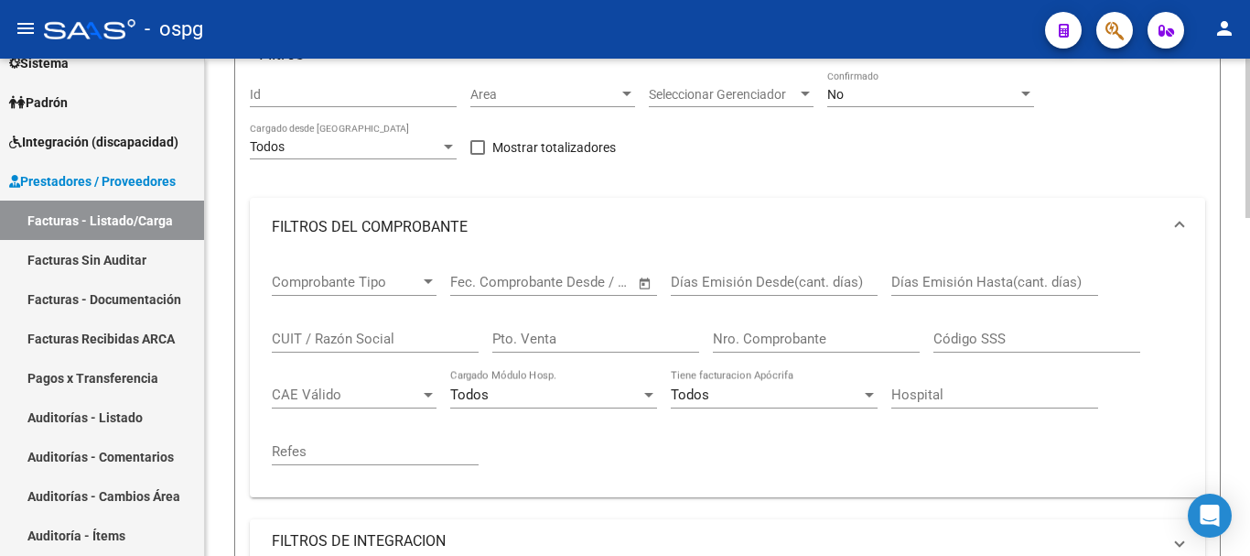
click at [763, 333] on input "Nro. Comprobante" at bounding box center [816, 338] width 207 height 16
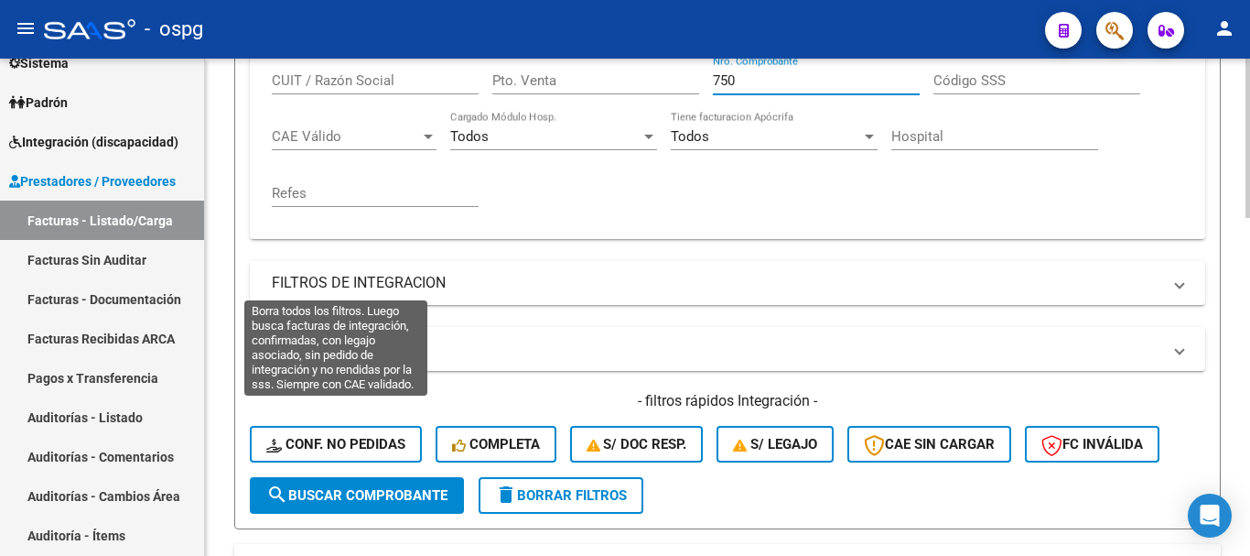
scroll to position [528, 0]
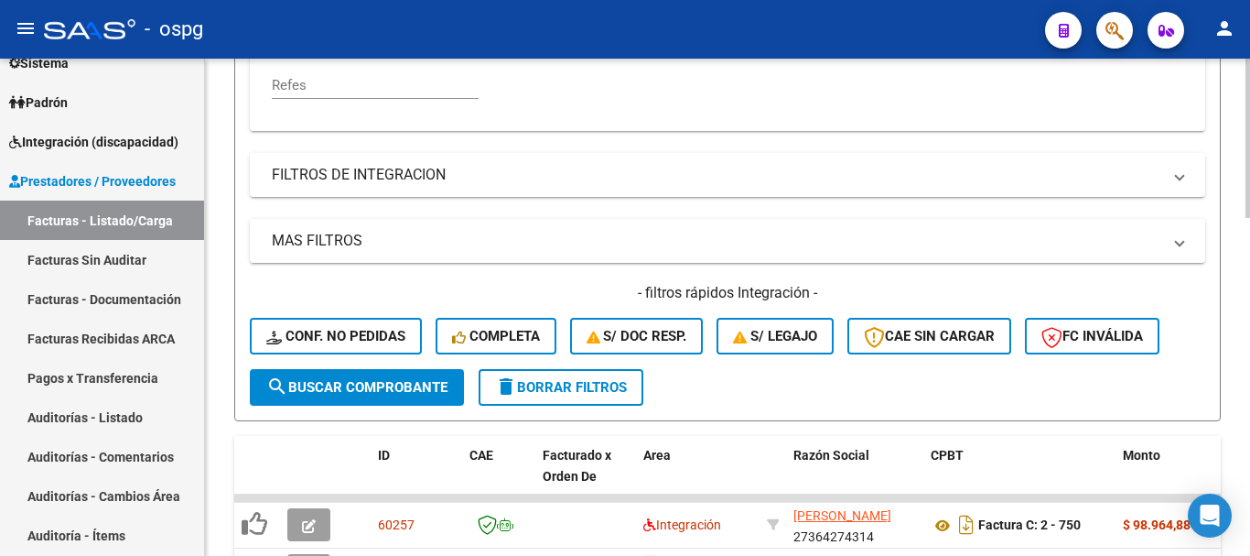
type input "750"
click at [360, 395] on span "search Buscar Comprobante" at bounding box center [356, 387] width 181 height 16
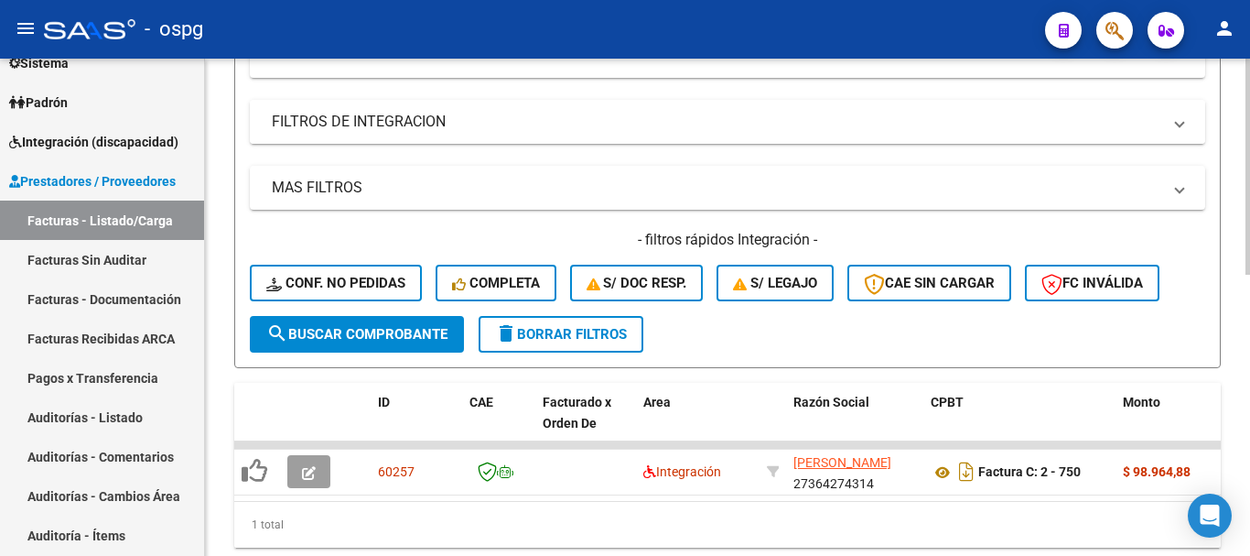
scroll to position [620, 0]
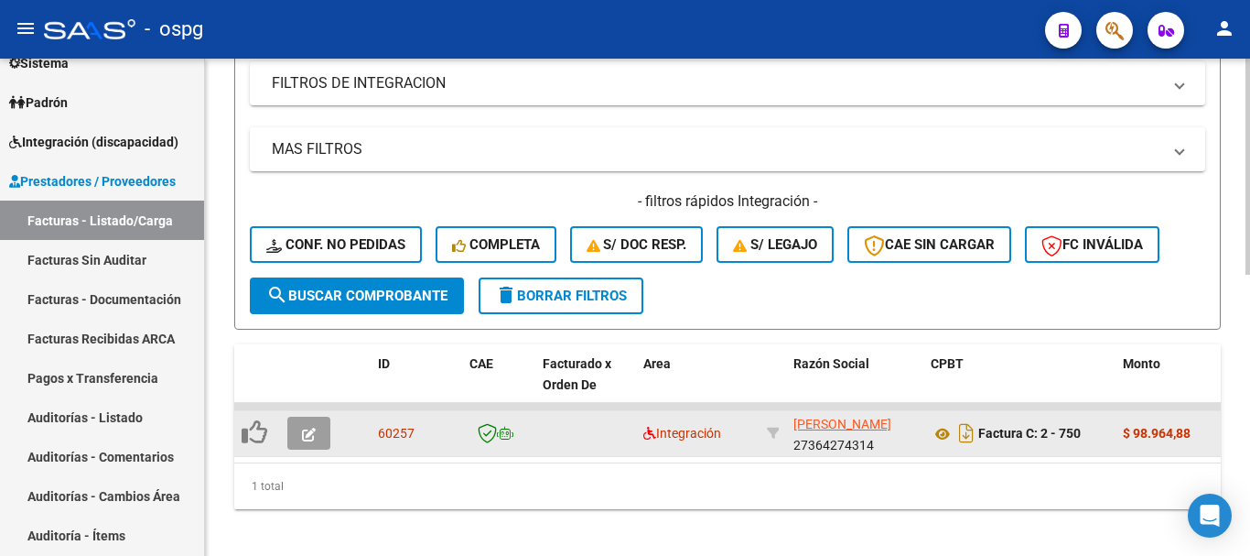
click at [308, 438] on icon "button" at bounding box center [309, 434] width 14 height 14
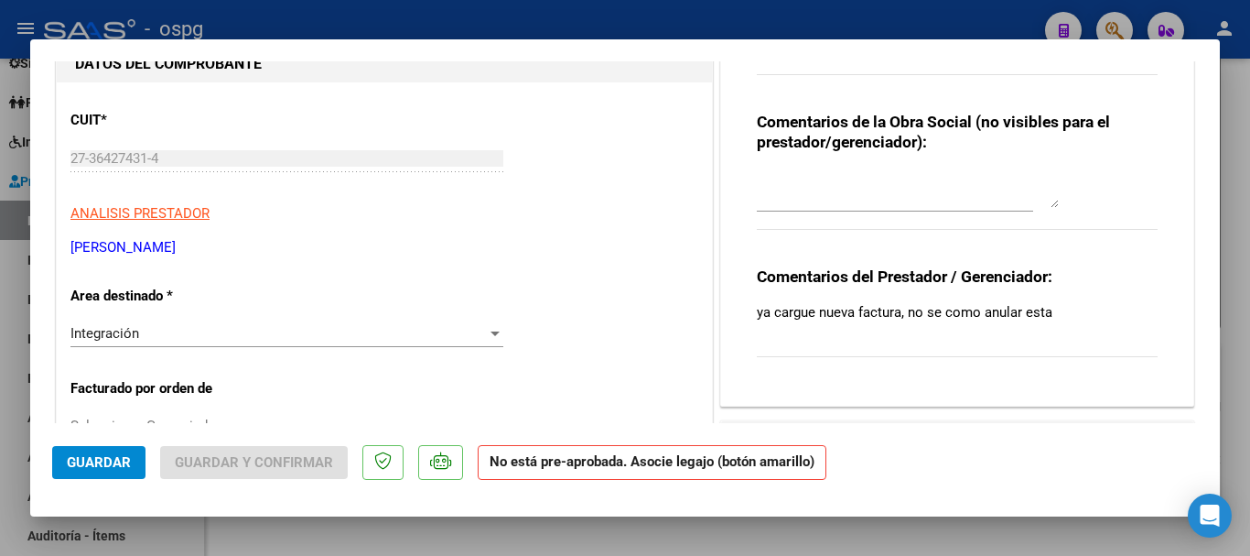
scroll to position [183, 0]
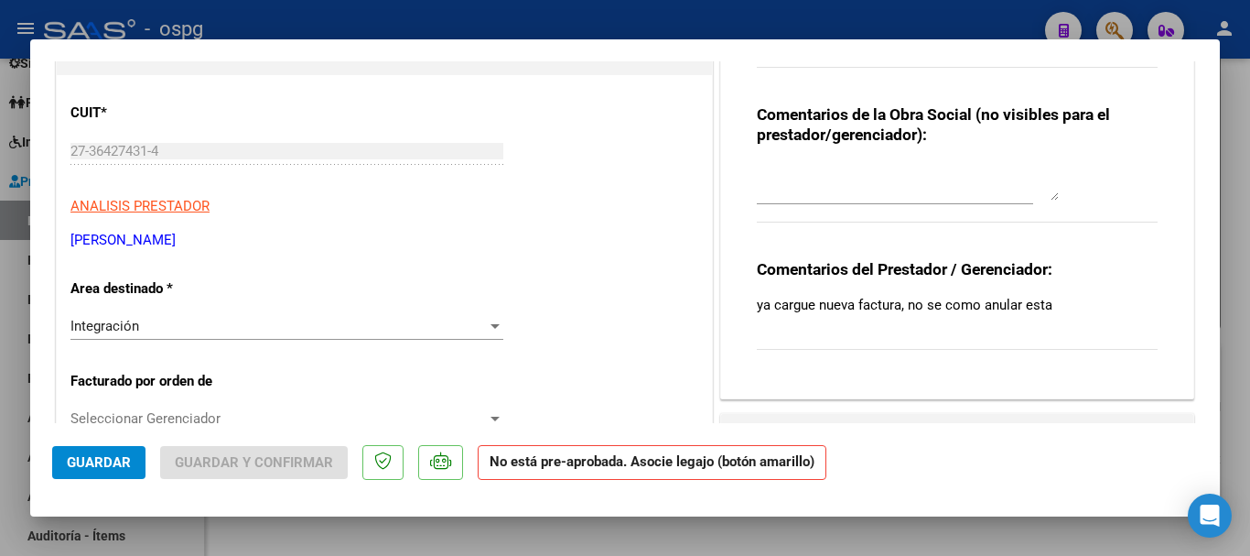
click at [1244, 377] on div at bounding box center [625, 278] width 1250 height 556
type input "$ 0,00"
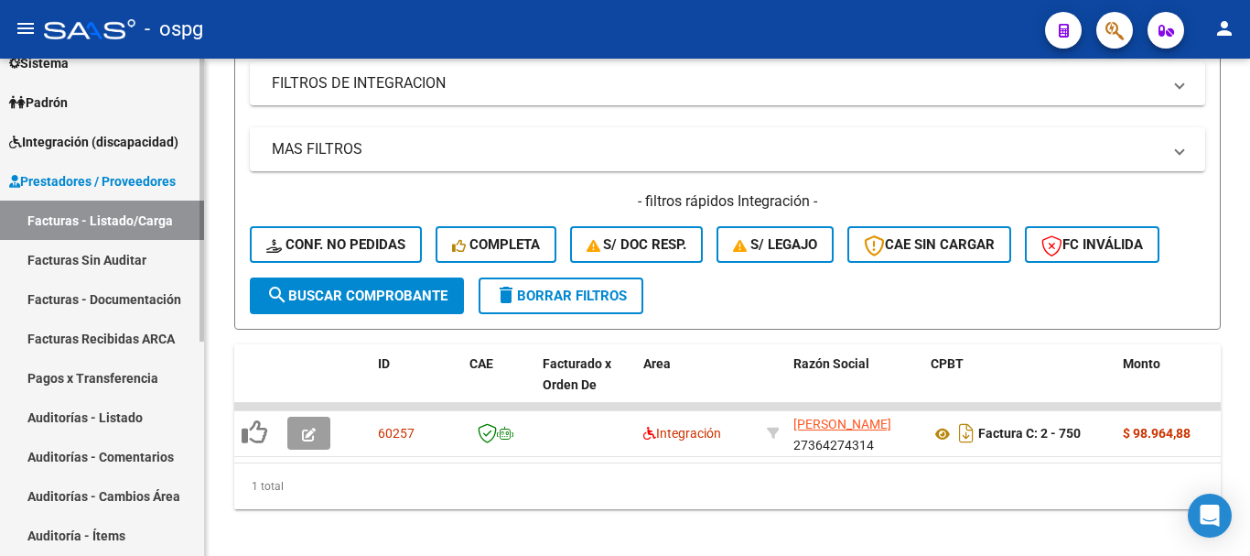
click at [95, 222] on link "Facturas - Listado/Carga" at bounding box center [102, 219] width 204 height 39
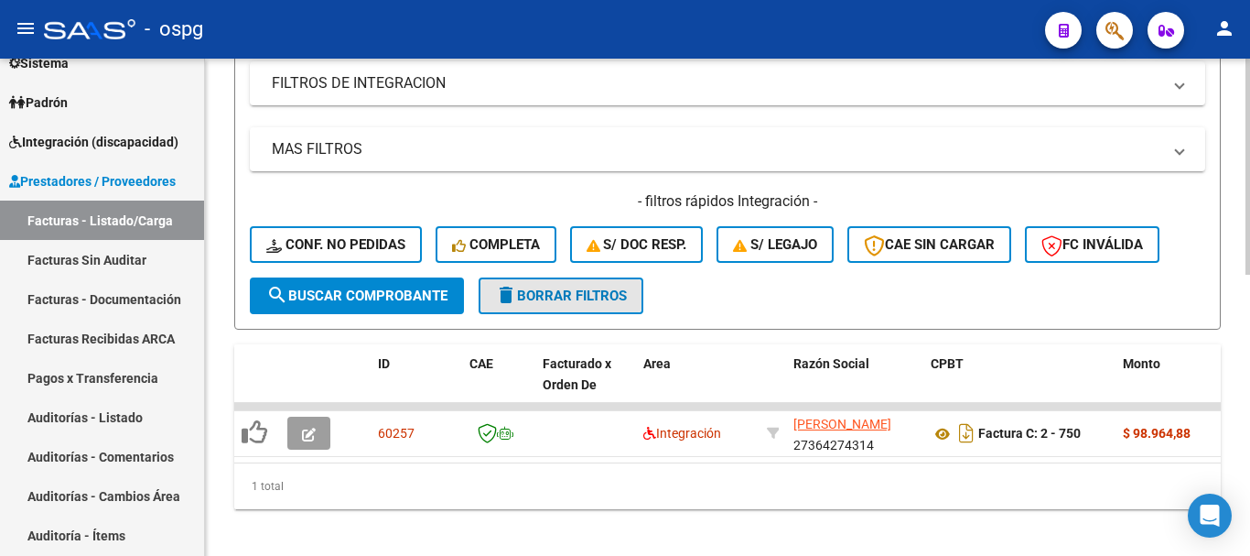
click at [557, 294] on span "delete Borrar Filtros" at bounding box center [561, 295] width 132 height 16
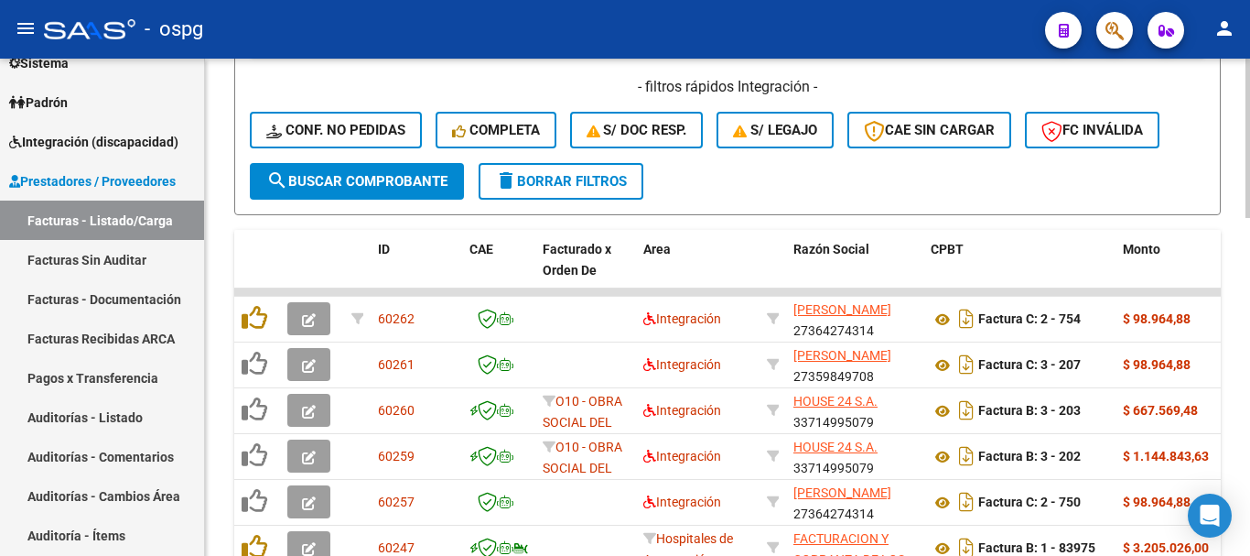
scroll to position [803, 0]
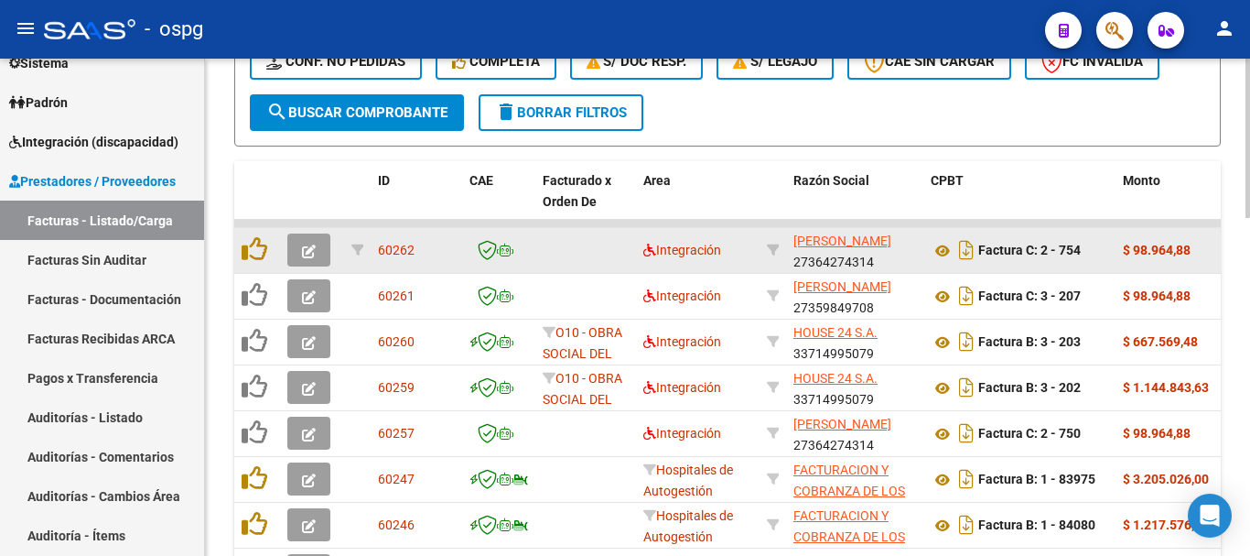
click at [311, 247] on icon "button" at bounding box center [309, 251] width 14 height 14
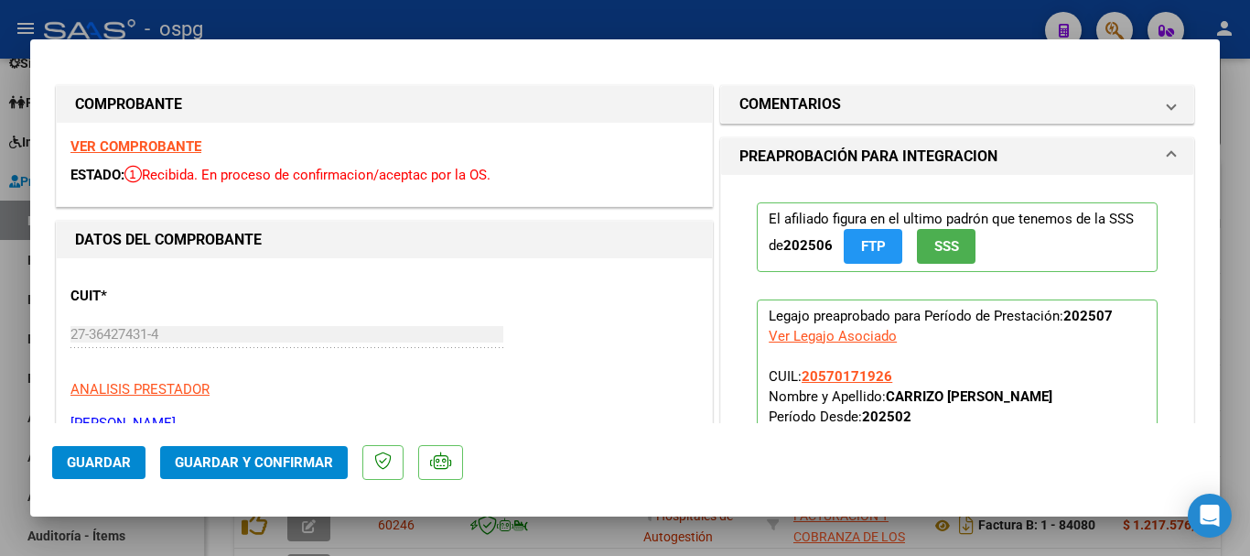
click at [179, 148] on strong "VER COMPROBANTE" at bounding box center [135, 146] width 131 height 16
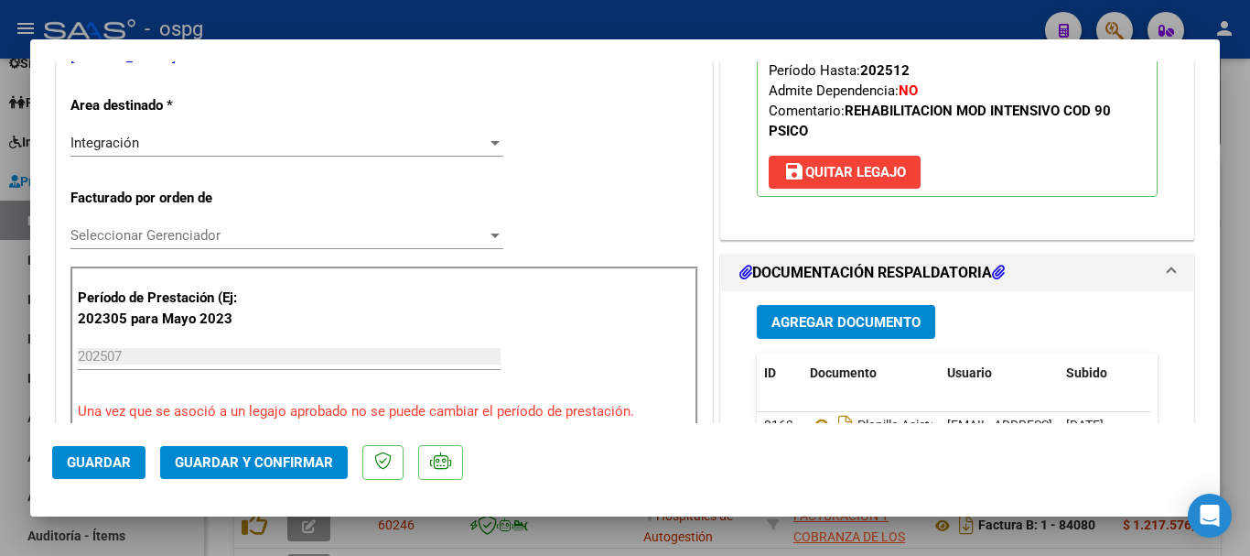
scroll to position [458, 0]
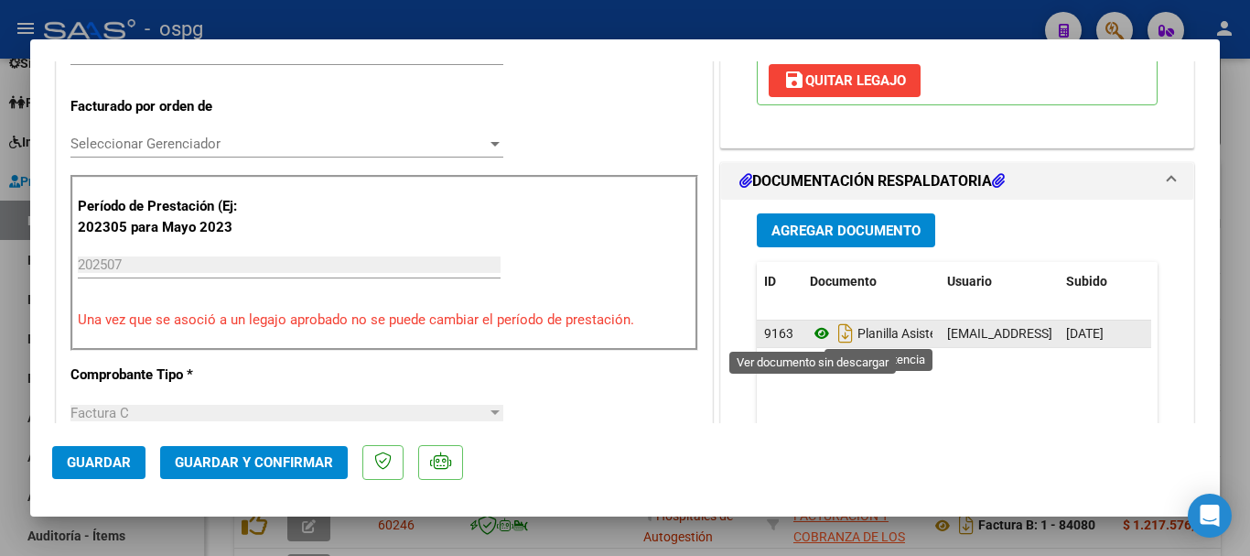
click at [816, 336] on icon at bounding box center [822, 333] width 24 height 22
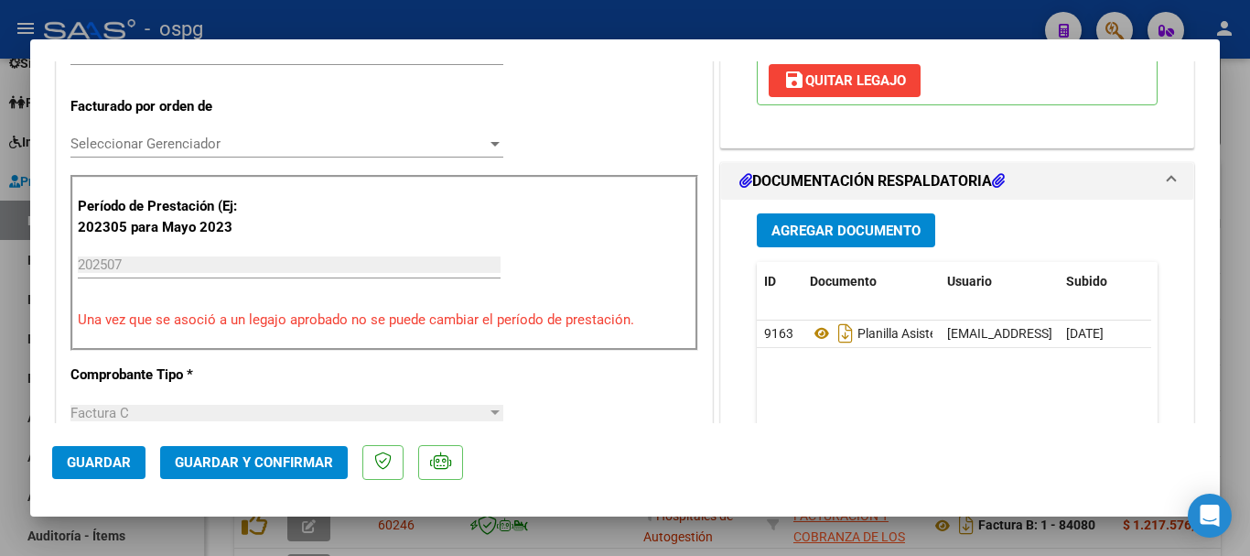
click at [1238, 310] on div at bounding box center [625, 278] width 1250 height 556
type input "$ 0,00"
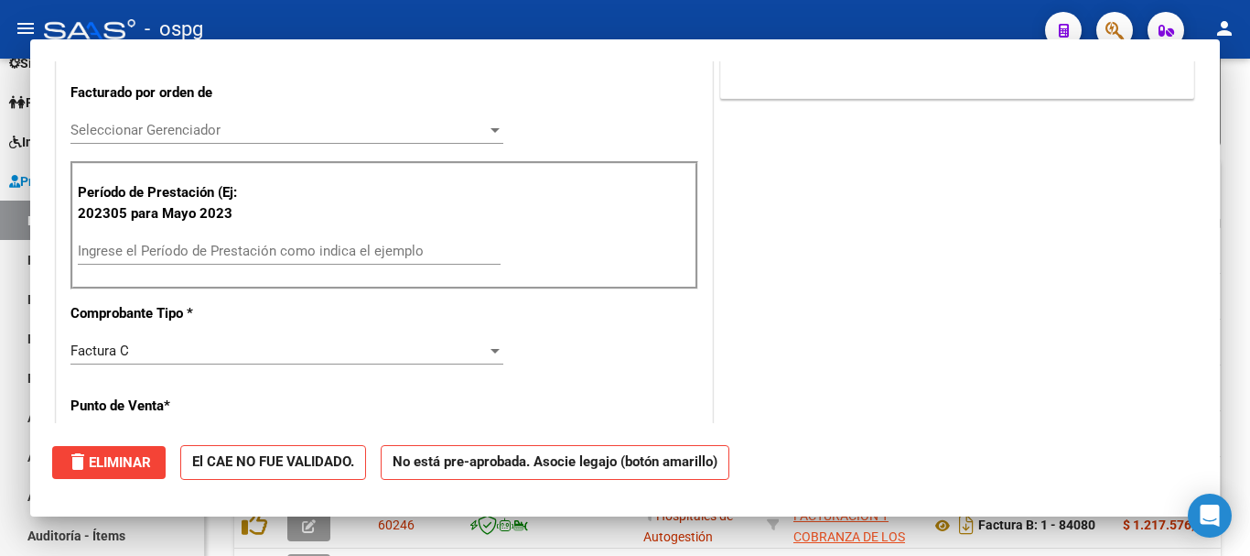
scroll to position [444, 0]
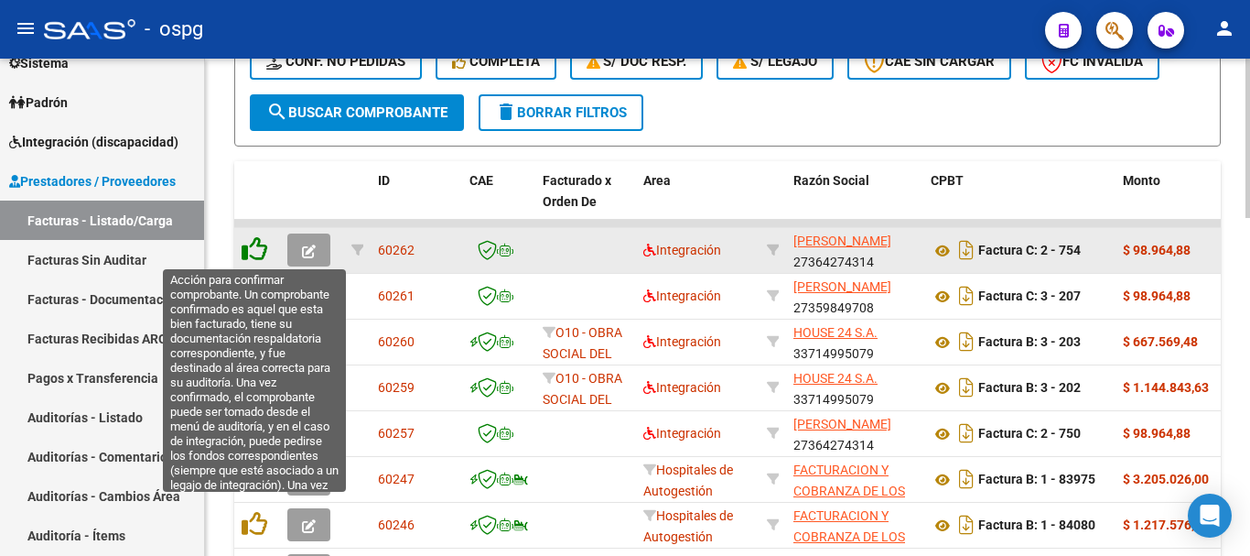
click at [261, 251] on icon at bounding box center [255, 249] width 26 height 26
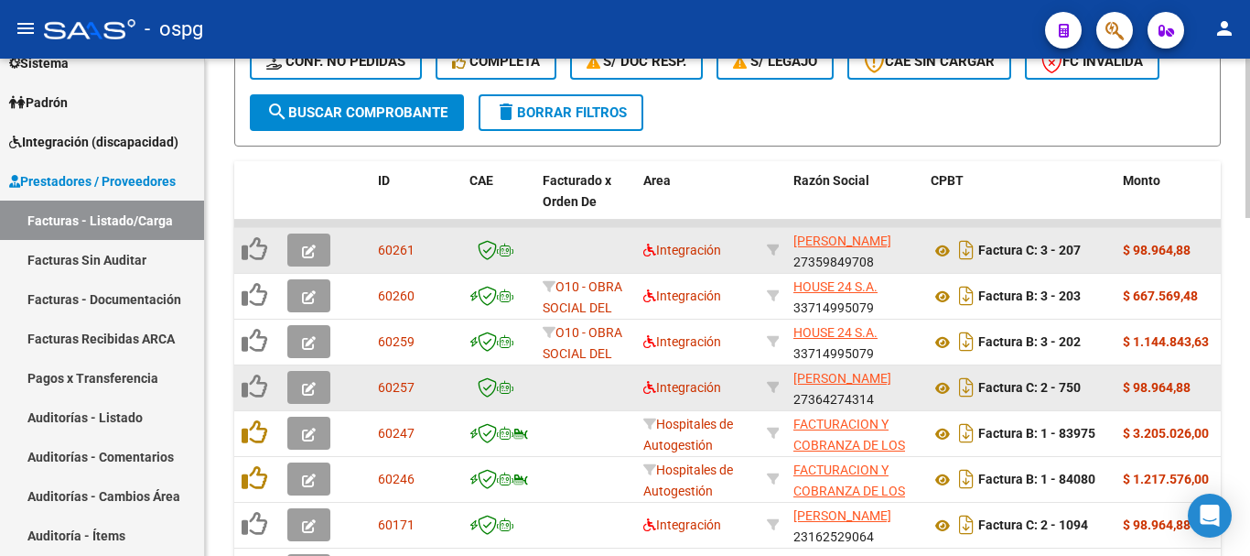
click at [312, 386] on icon "button" at bounding box center [309, 389] width 14 height 14
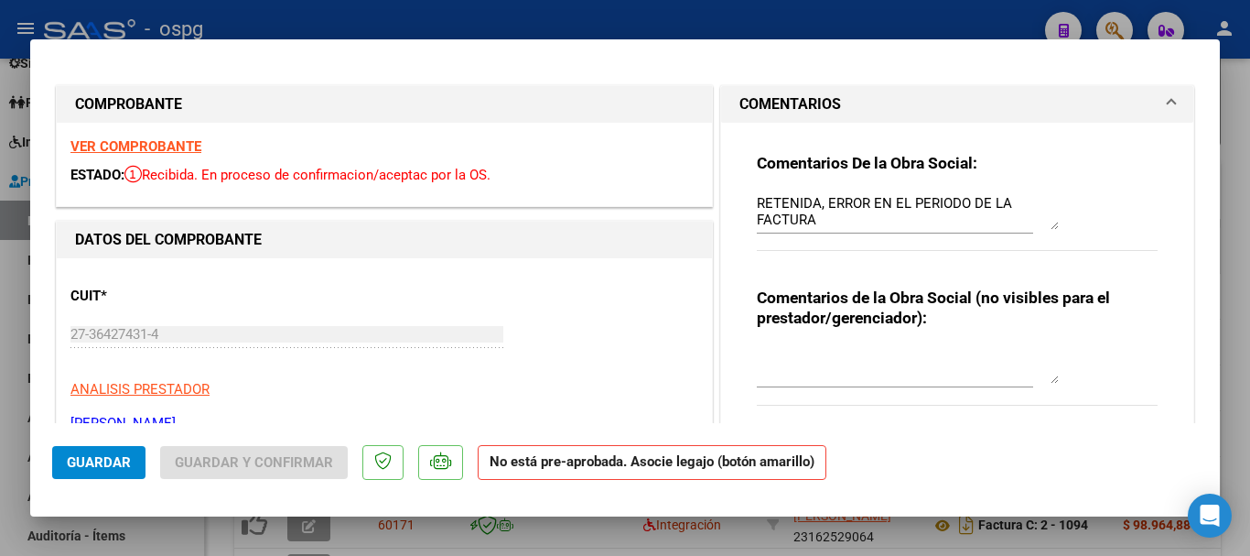
click at [853, 216] on textarea "RETENIDA, ERROR EN EL PERIODO DE LA FACTURA" at bounding box center [908, 211] width 302 height 37
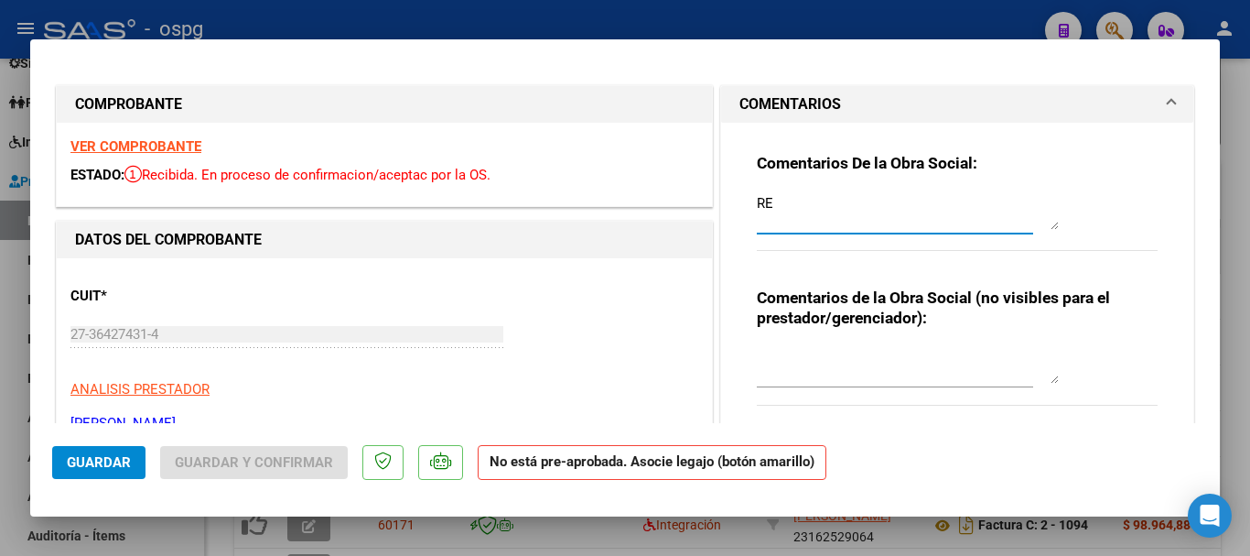
type textarea "R"
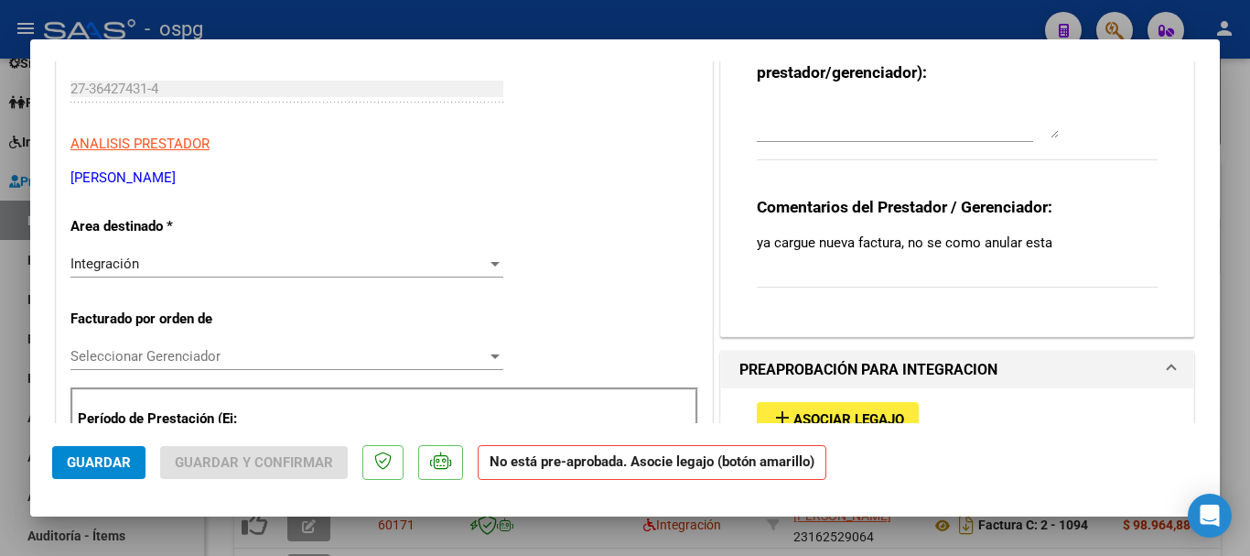
scroll to position [275, 0]
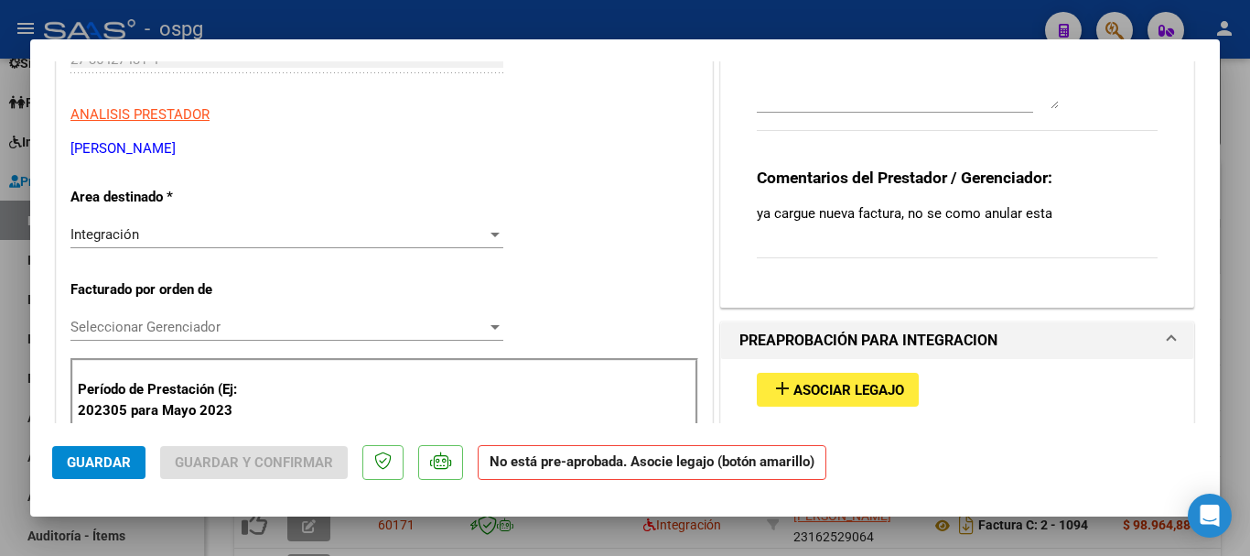
type textarea "ANULADA"
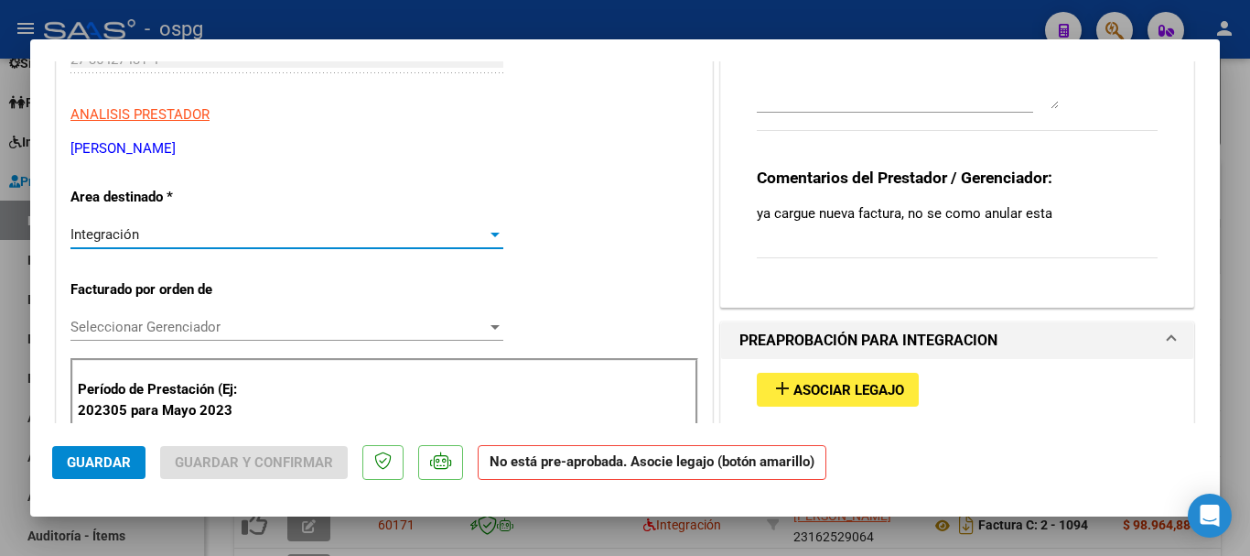
click at [161, 230] on div "Integración" at bounding box center [278, 234] width 417 height 16
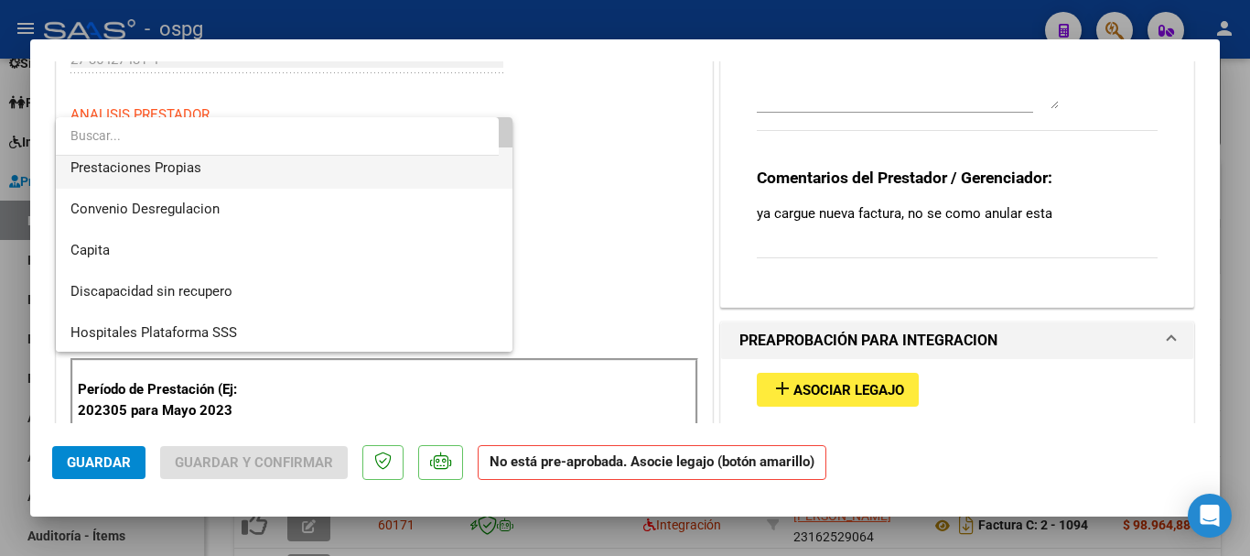
scroll to position [178, 0]
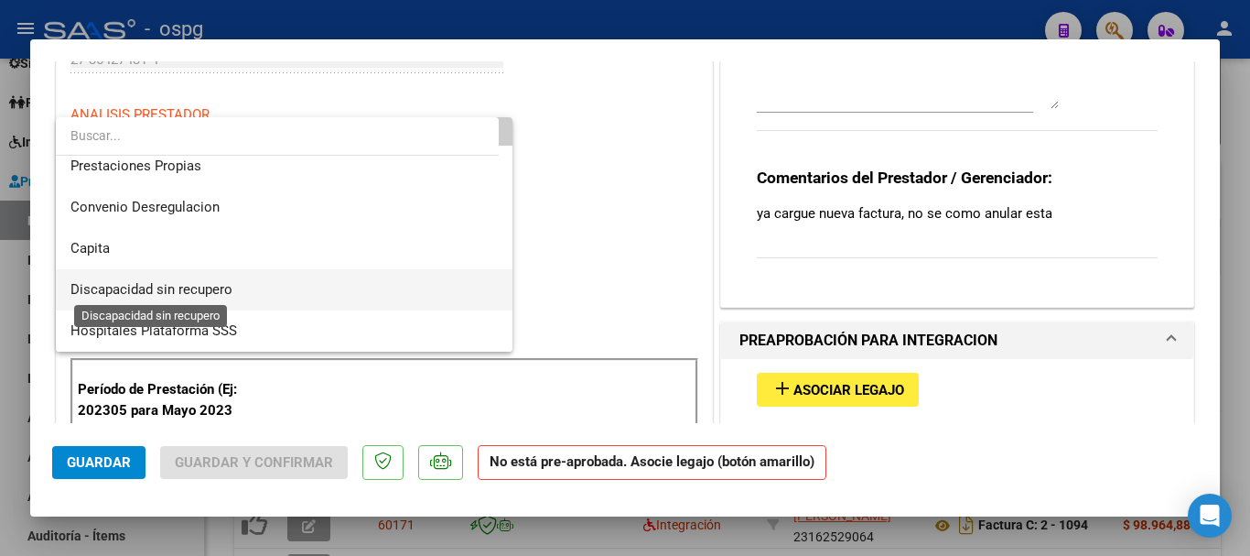
click at [162, 286] on span "Discapacidad sin recupero" at bounding box center [151, 289] width 162 height 16
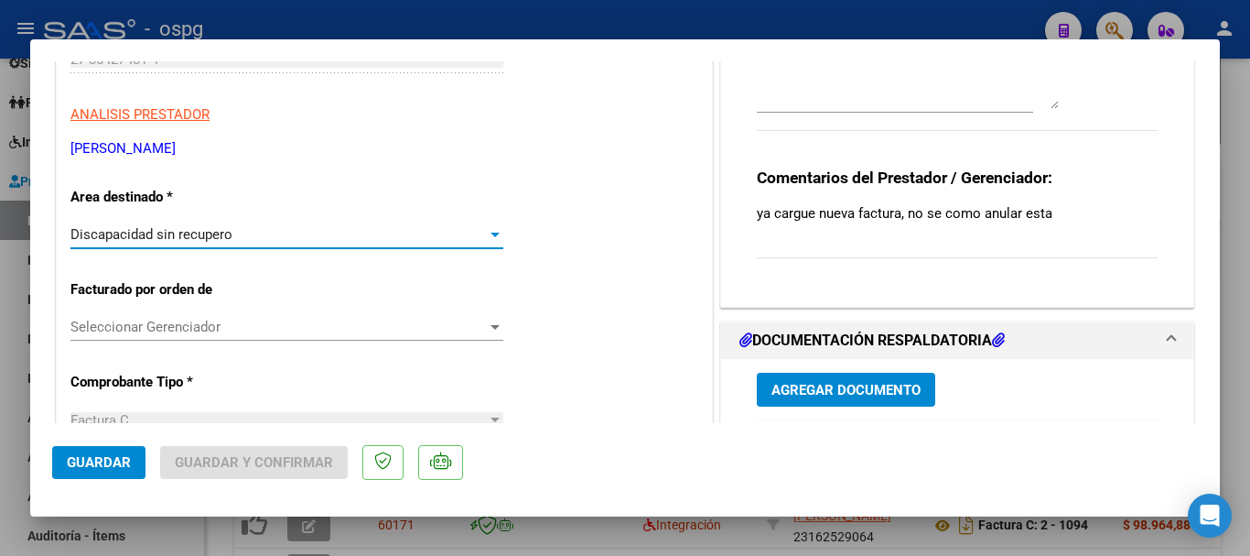
click at [114, 466] on span "Guardar" at bounding box center [99, 462] width 64 height 16
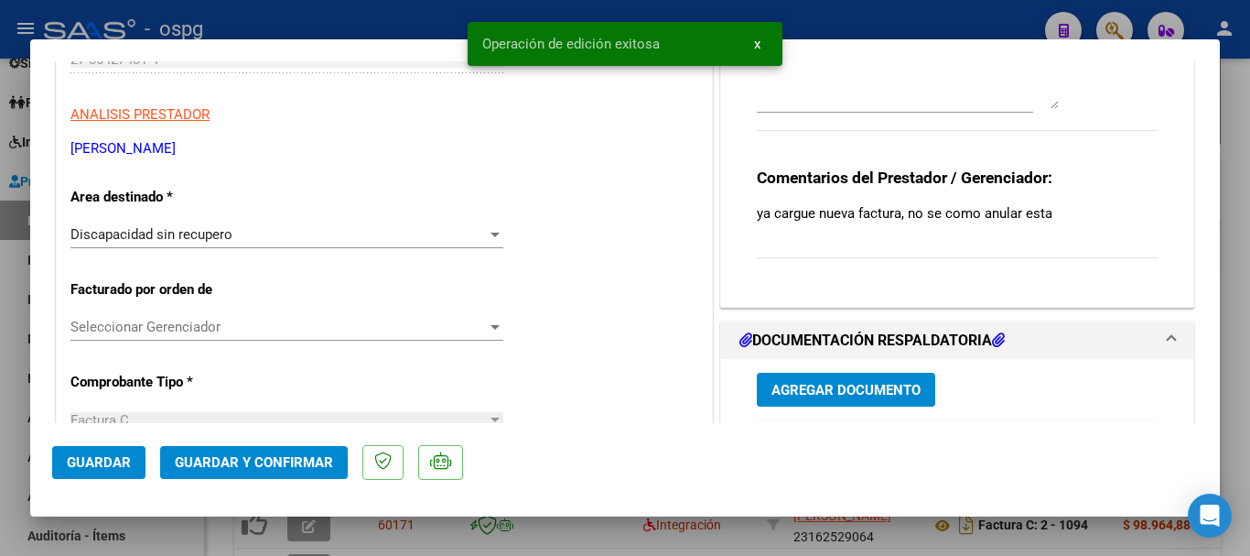
click at [1239, 365] on div at bounding box center [625, 278] width 1250 height 556
type input "$ 0,00"
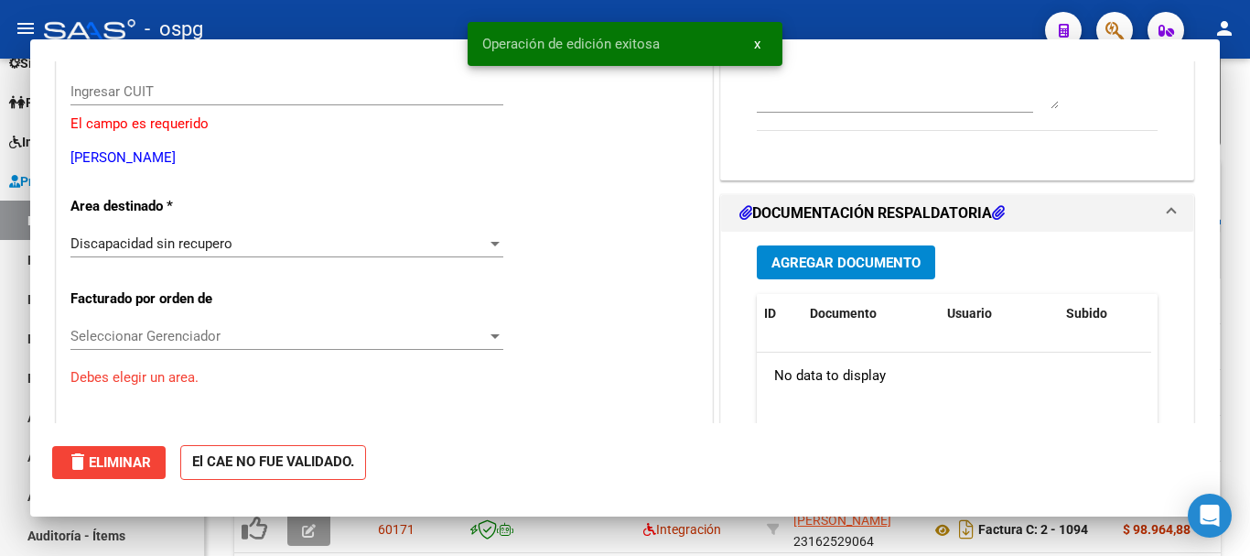
scroll to position [307, 0]
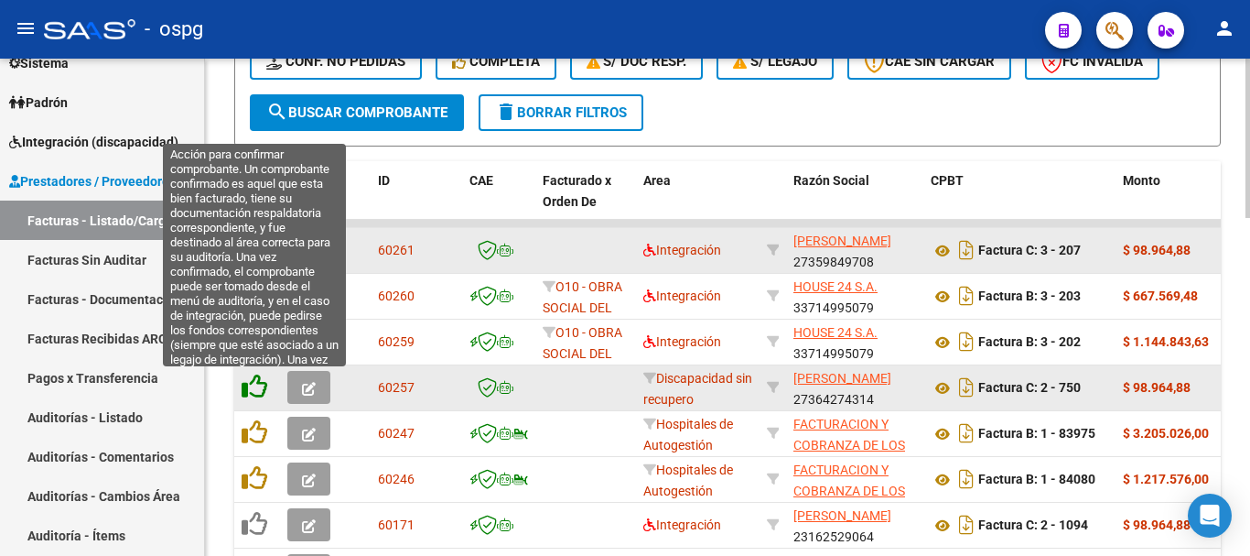
click at [259, 388] on icon at bounding box center [255, 386] width 26 height 26
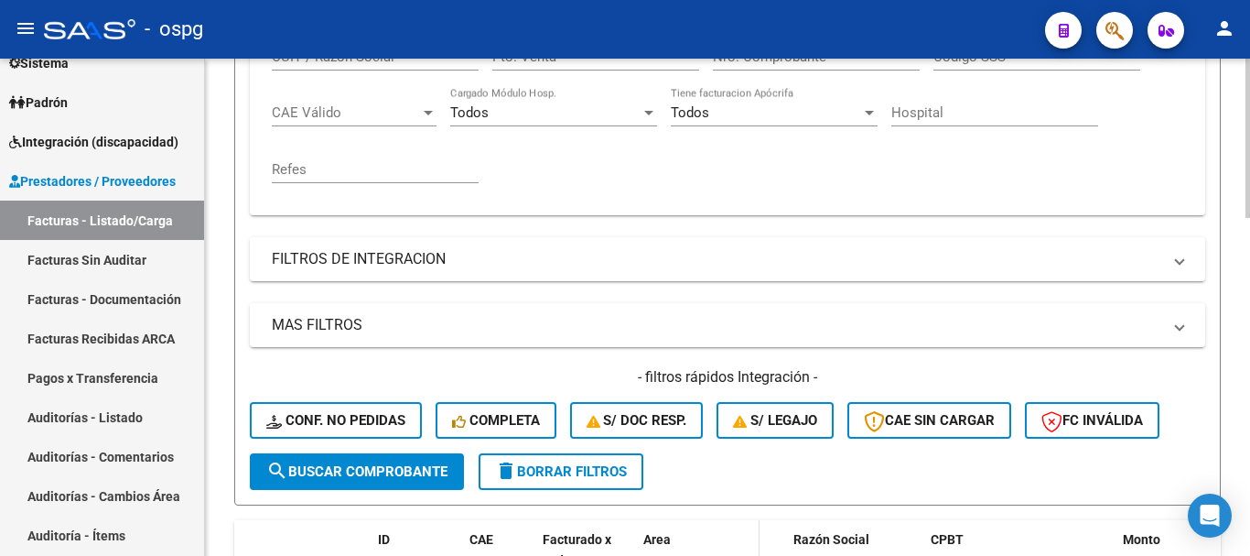
scroll to position [437, 0]
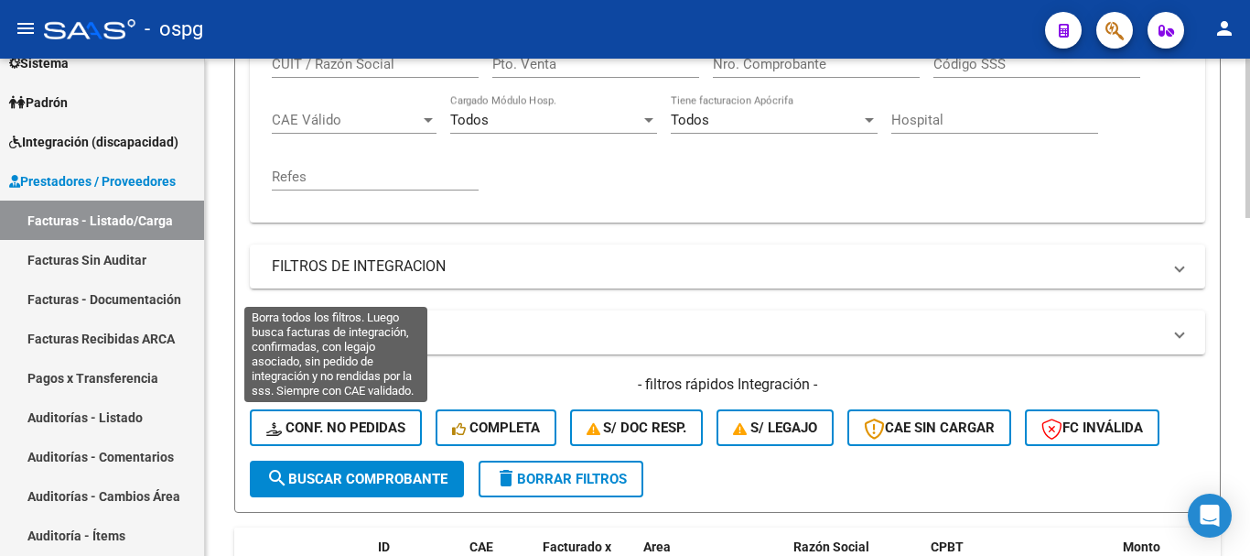
click at [322, 422] on span "Conf. no pedidas" at bounding box center [335, 427] width 139 height 16
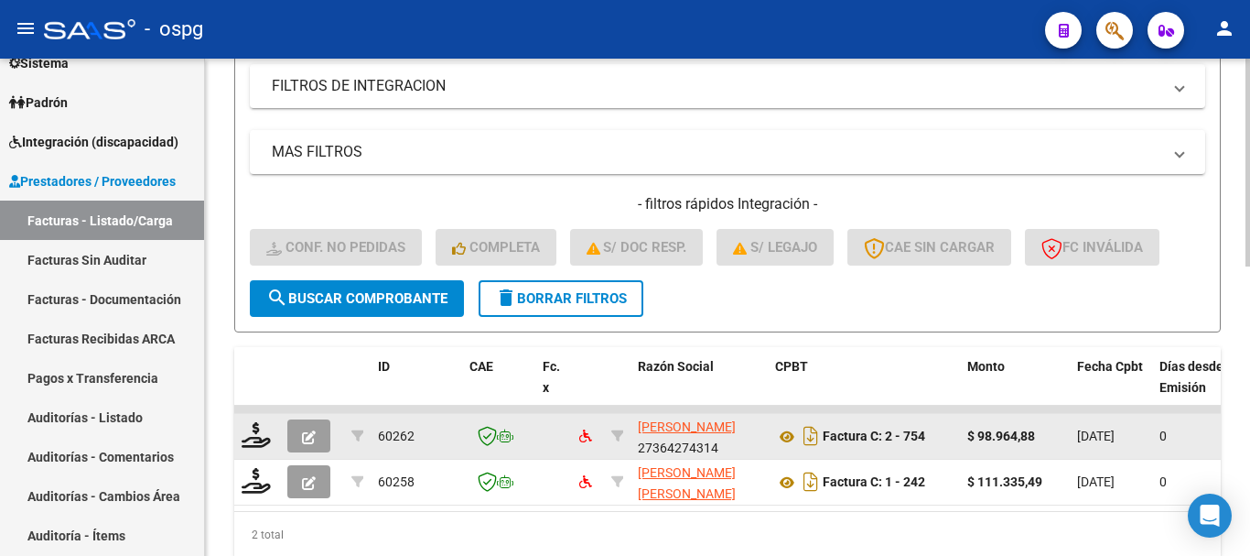
scroll to position [692, 0]
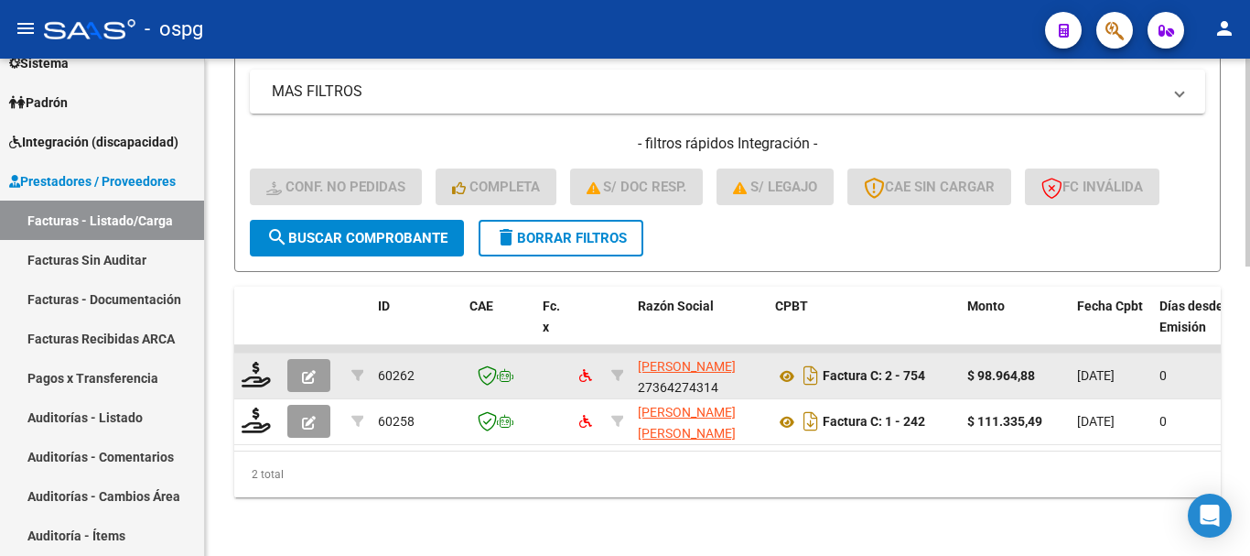
click at [622, 230] on span "delete Borrar Filtros" at bounding box center [561, 238] width 132 height 16
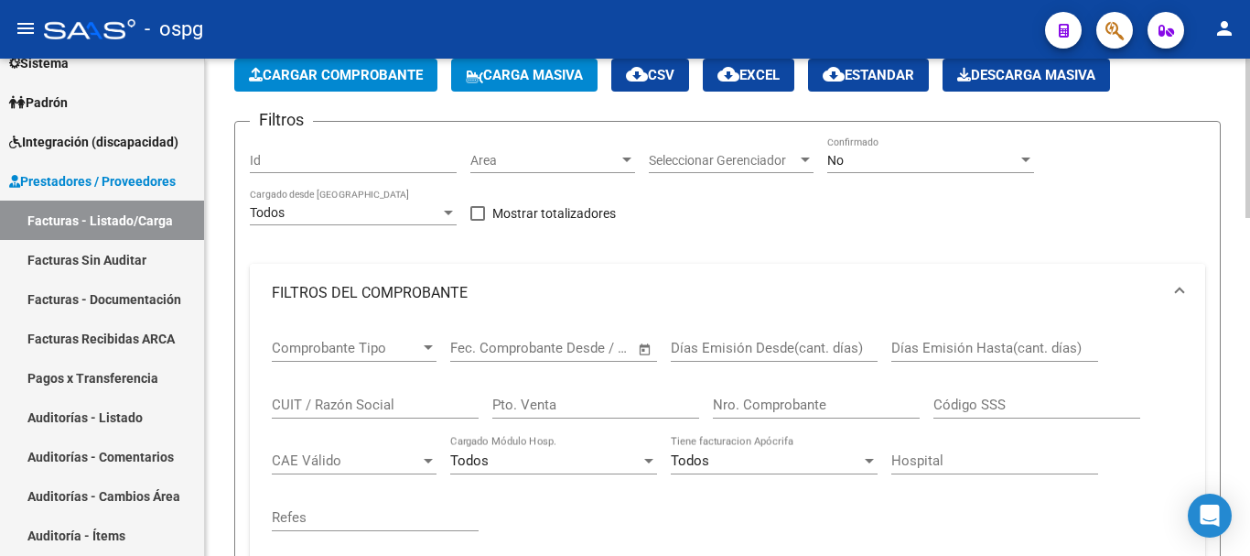
scroll to position [51, 0]
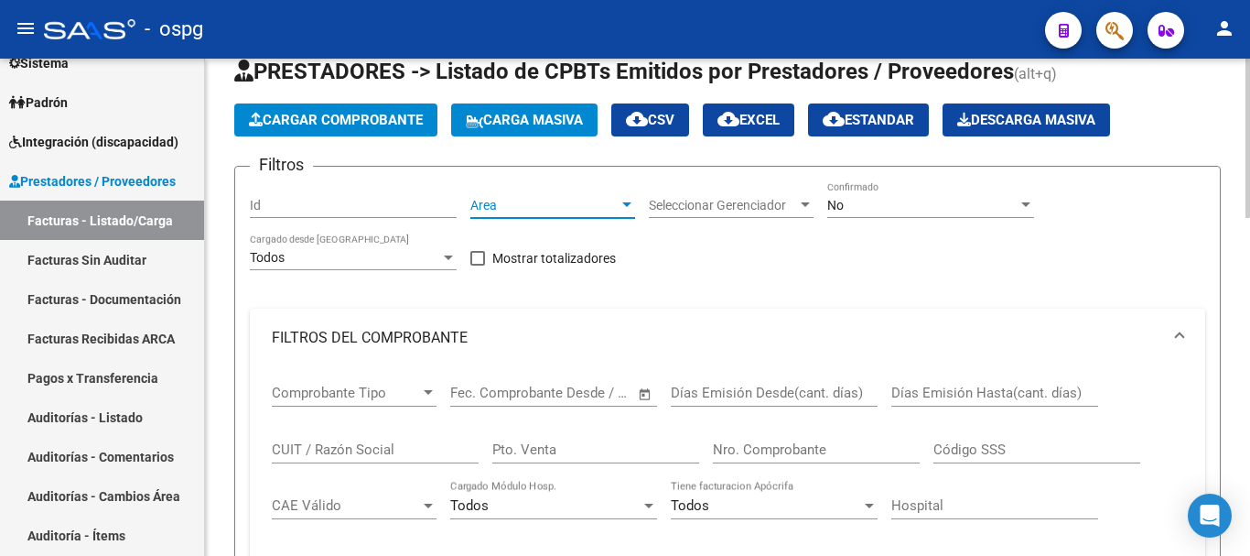
click at [627, 211] on div at bounding box center [627, 205] width 16 height 15
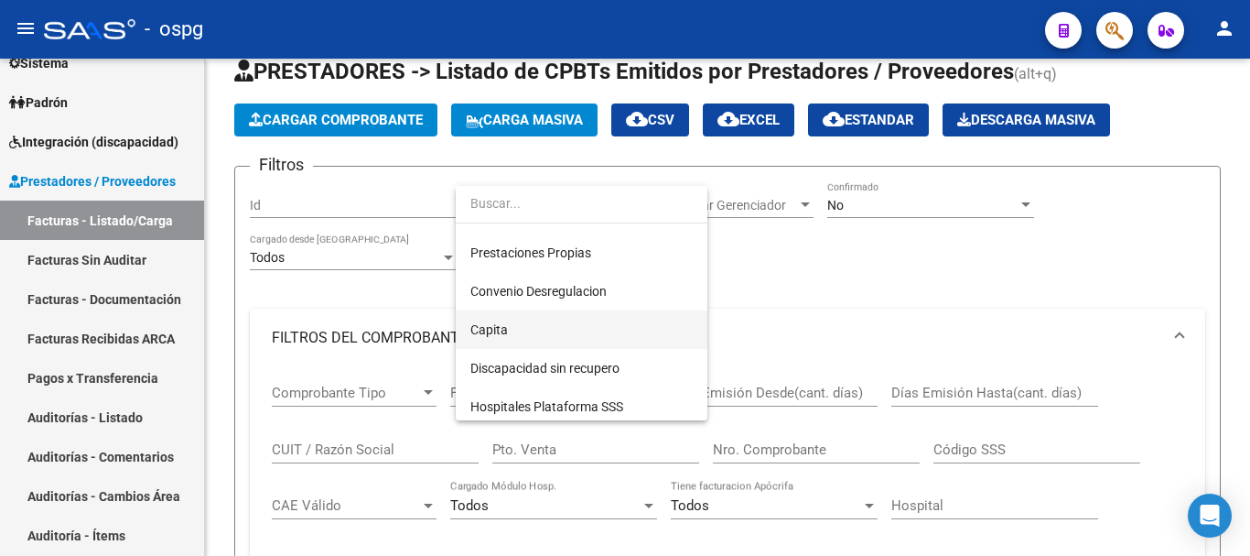
scroll to position [189, 0]
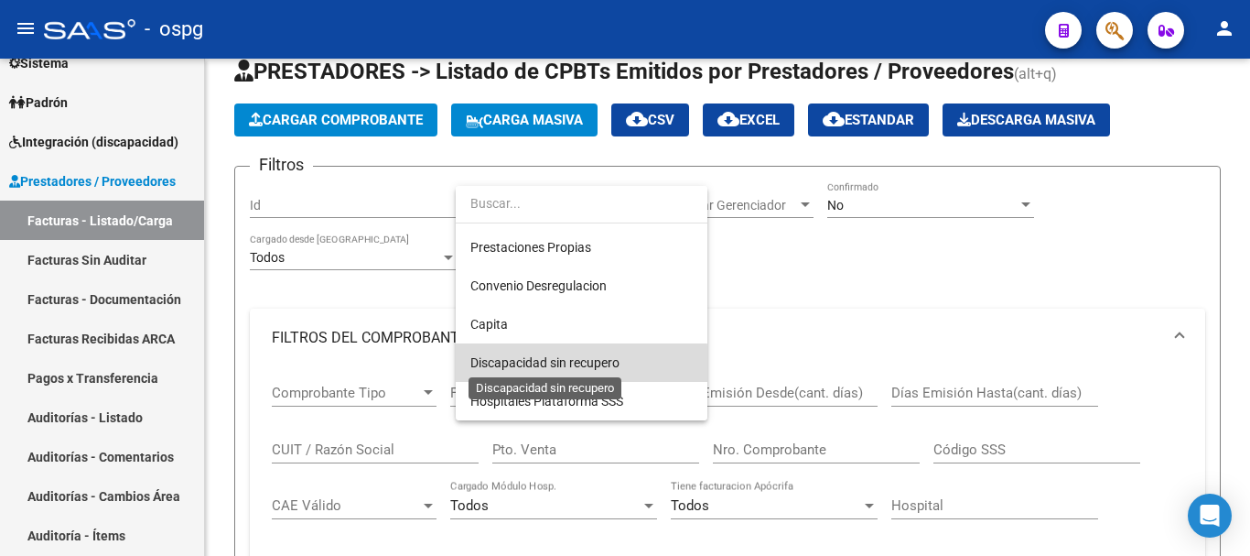
click at [565, 367] on span "Discapacidad sin recupero" at bounding box center [545, 362] width 149 height 15
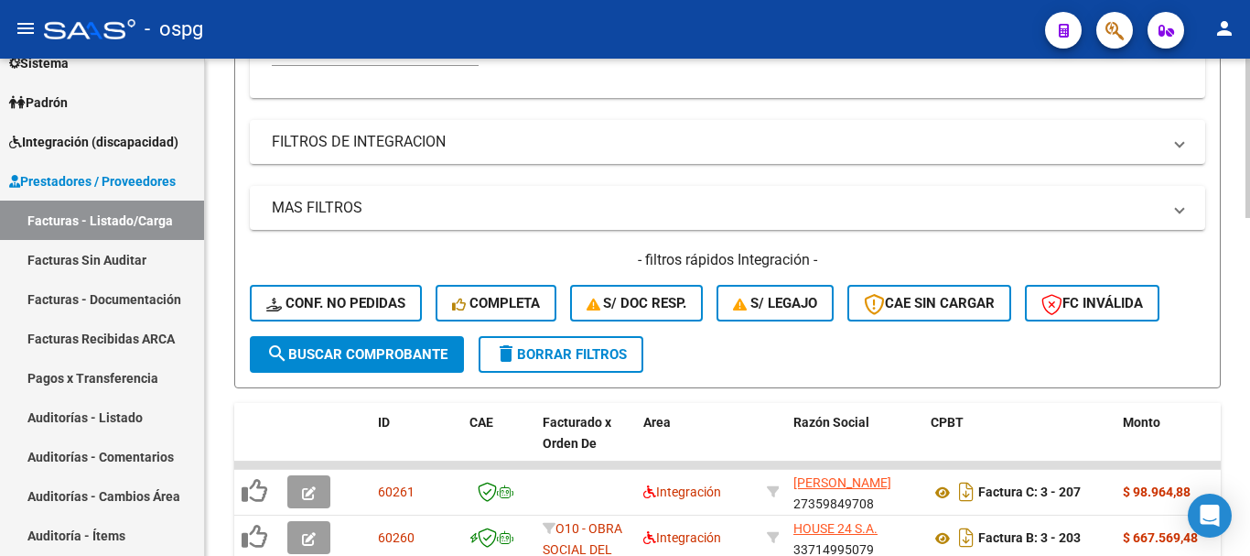
scroll to position [600, 0]
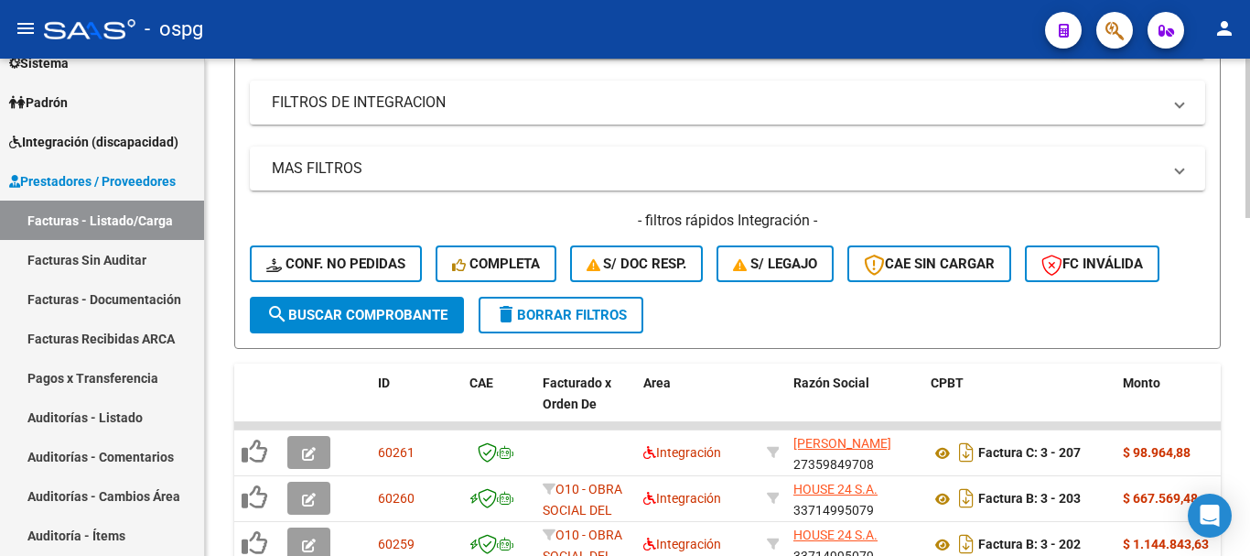
click at [386, 309] on span "search Buscar Comprobante" at bounding box center [356, 315] width 181 height 16
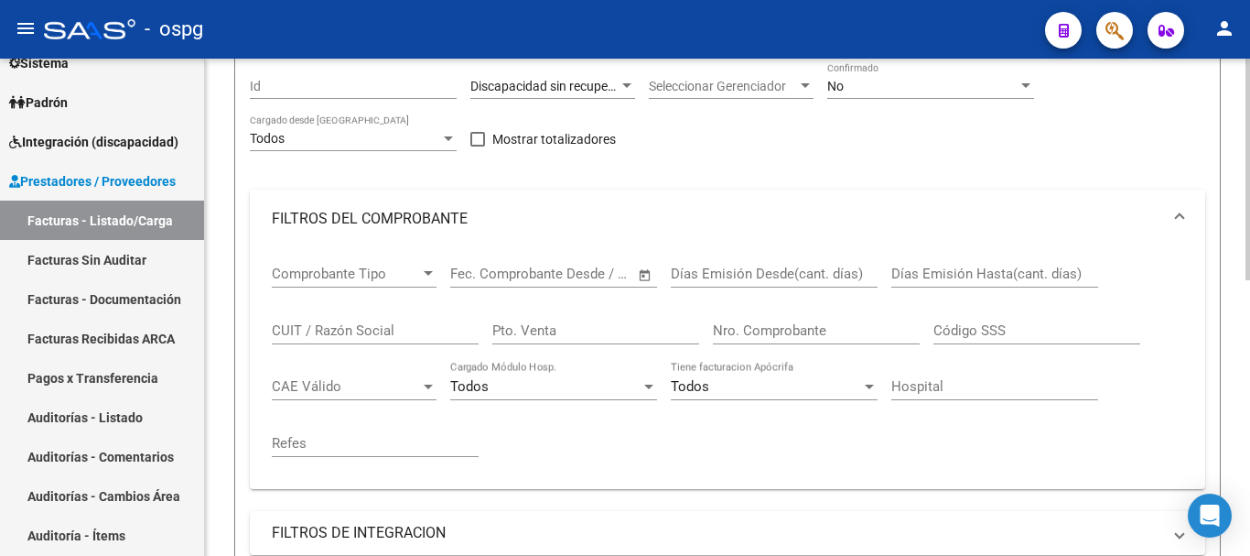
scroll to position [51, 0]
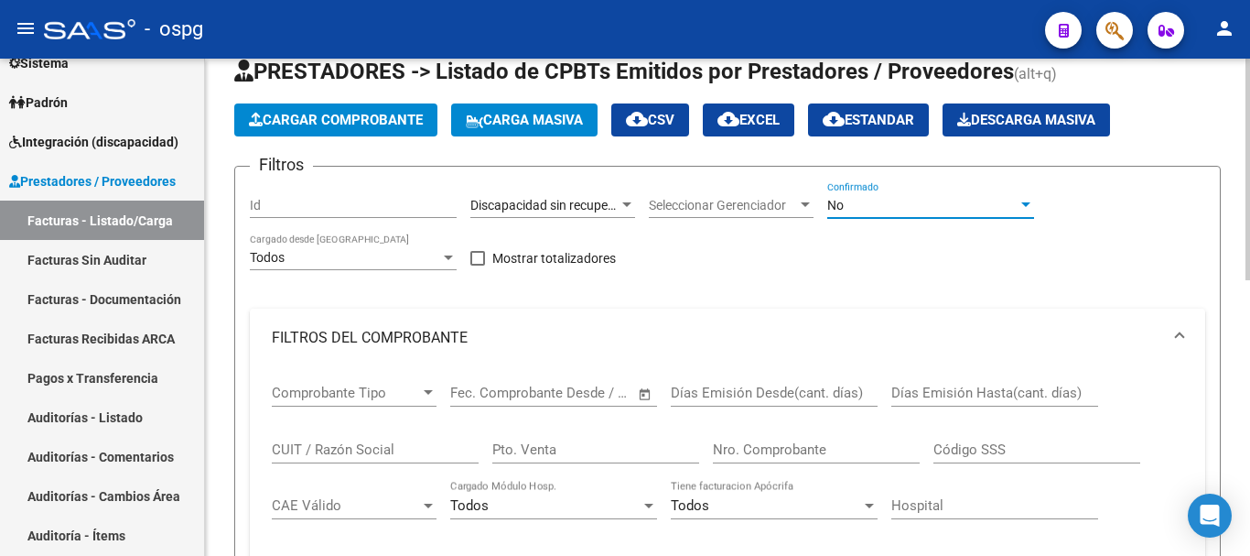
click at [1015, 208] on div "No" at bounding box center [923, 206] width 190 height 16
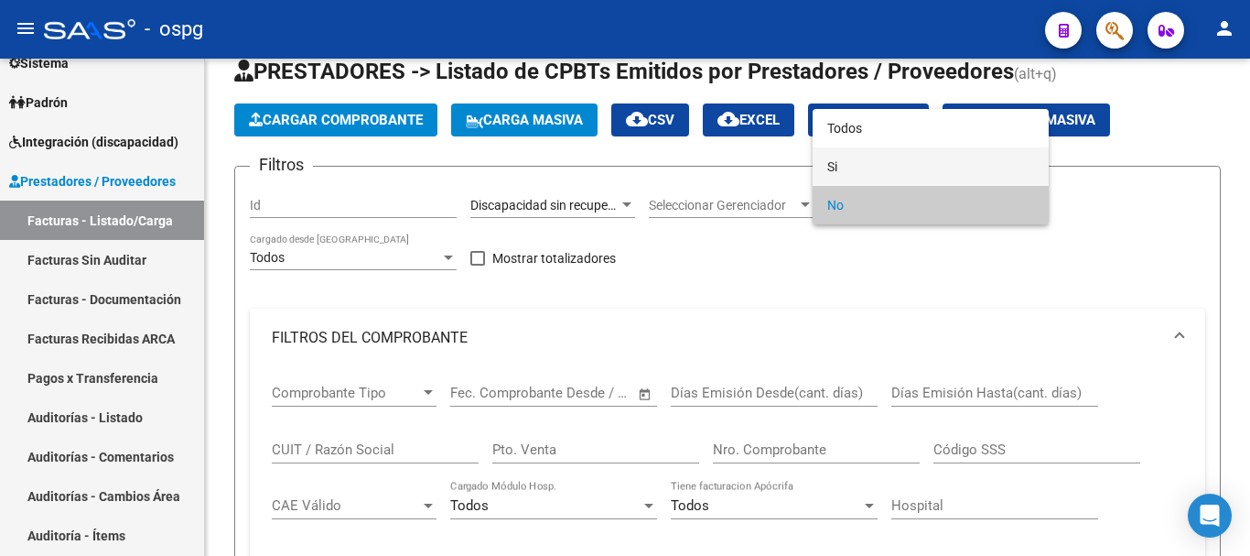
click at [899, 169] on span "Si" at bounding box center [931, 166] width 207 height 38
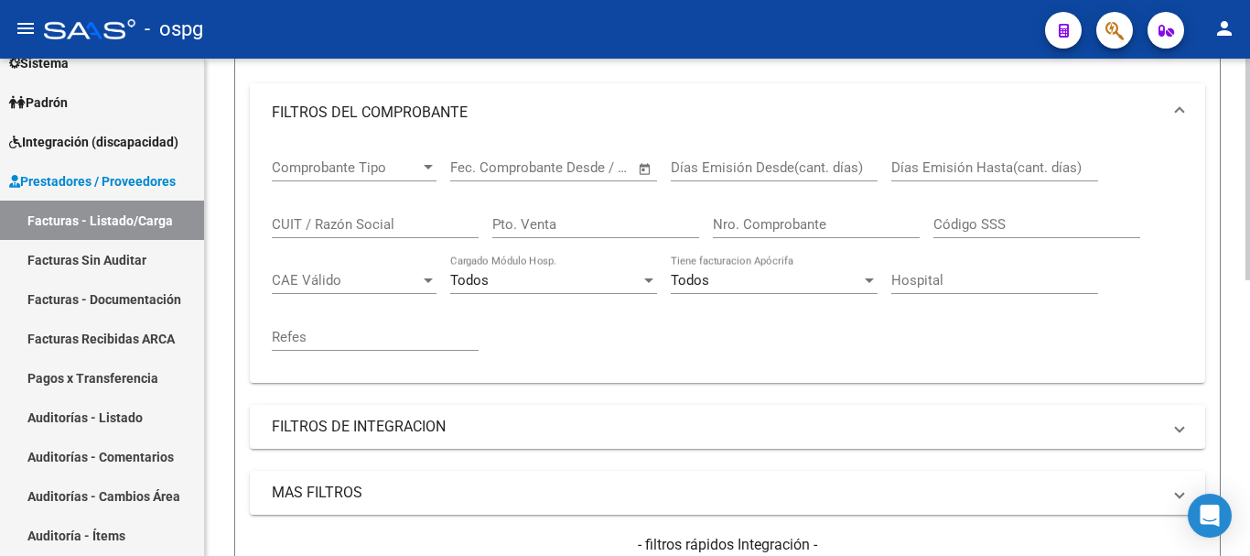
scroll to position [509, 0]
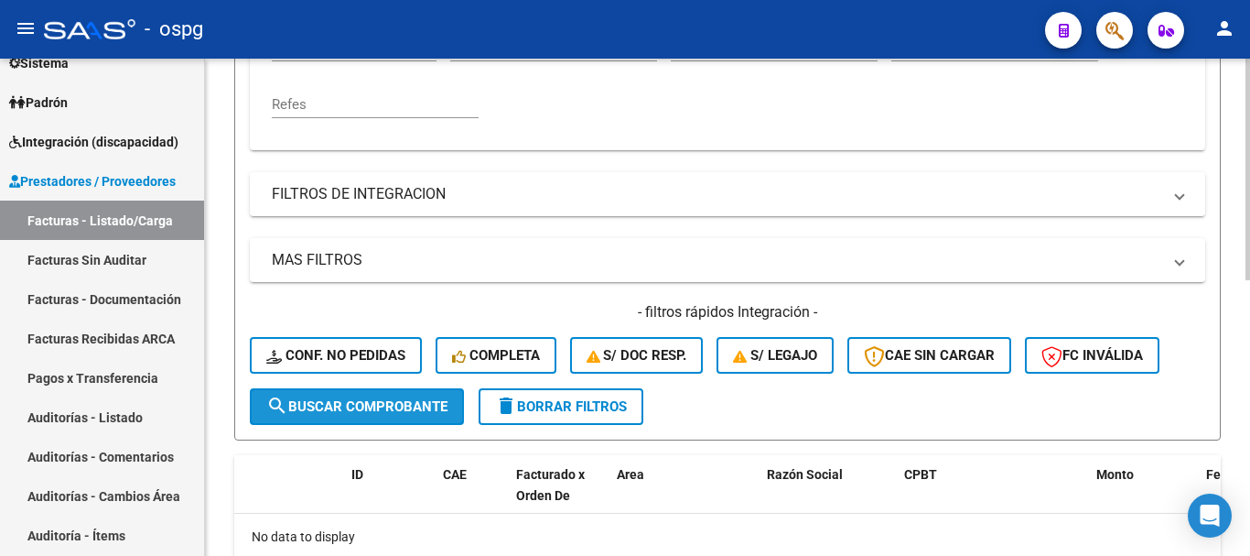
click at [344, 413] on span "search Buscar Comprobante" at bounding box center [356, 406] width 181 height 16
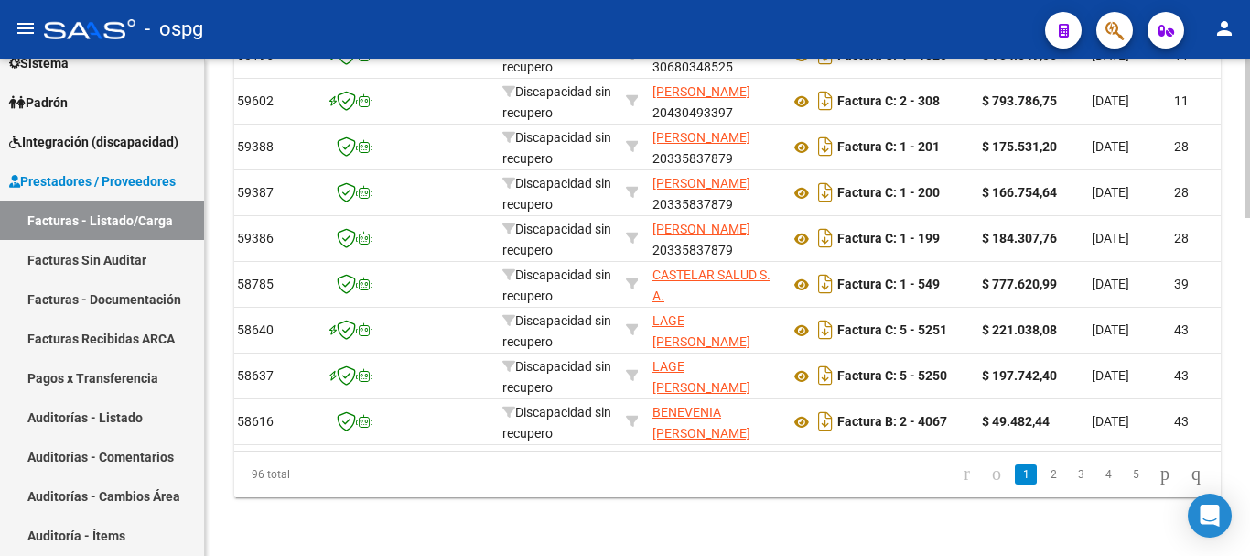
scroll to position [0, 0]
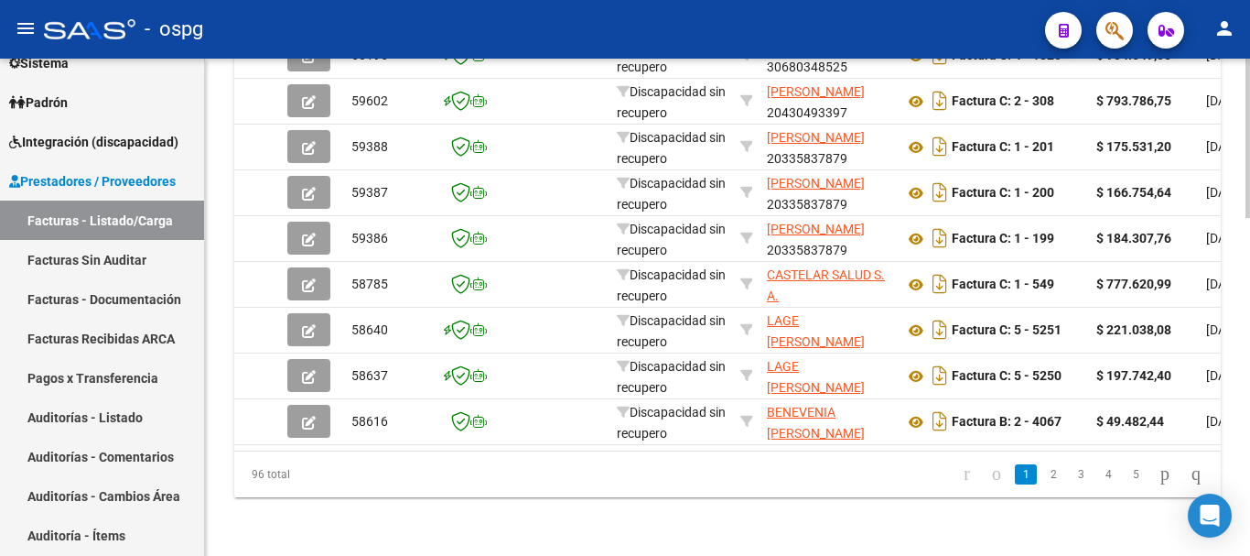
click at [384, 471] on div "96 total" at bounding box center [331, 474] width 194 height 46
click at [356, 471] on div "96 total" at bounding box center [331, 474] width 194 height 46
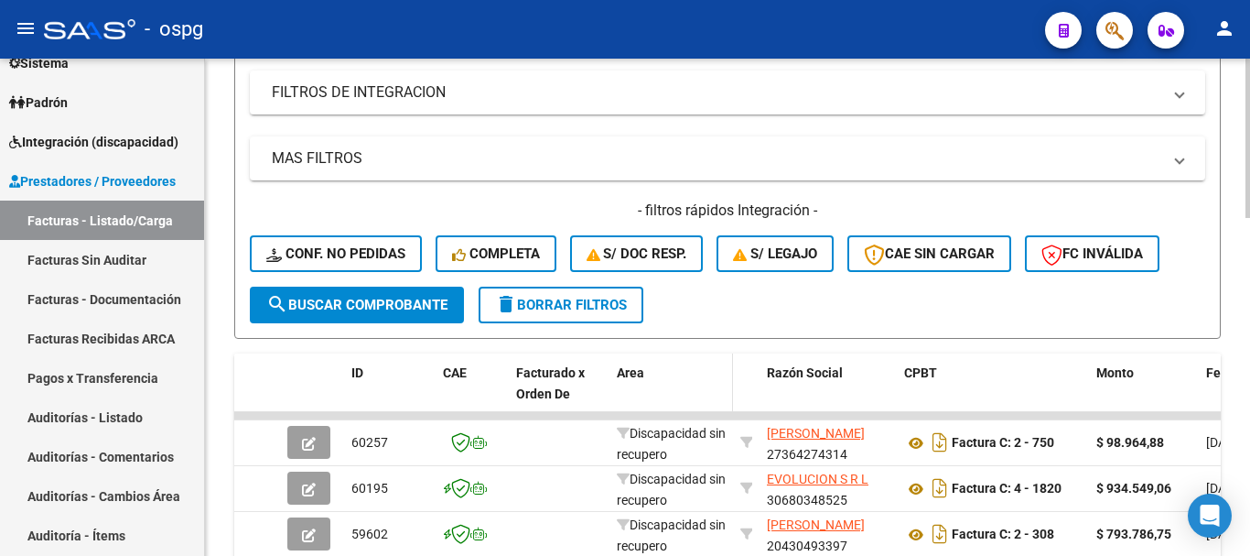
scroll to position [641, 0]
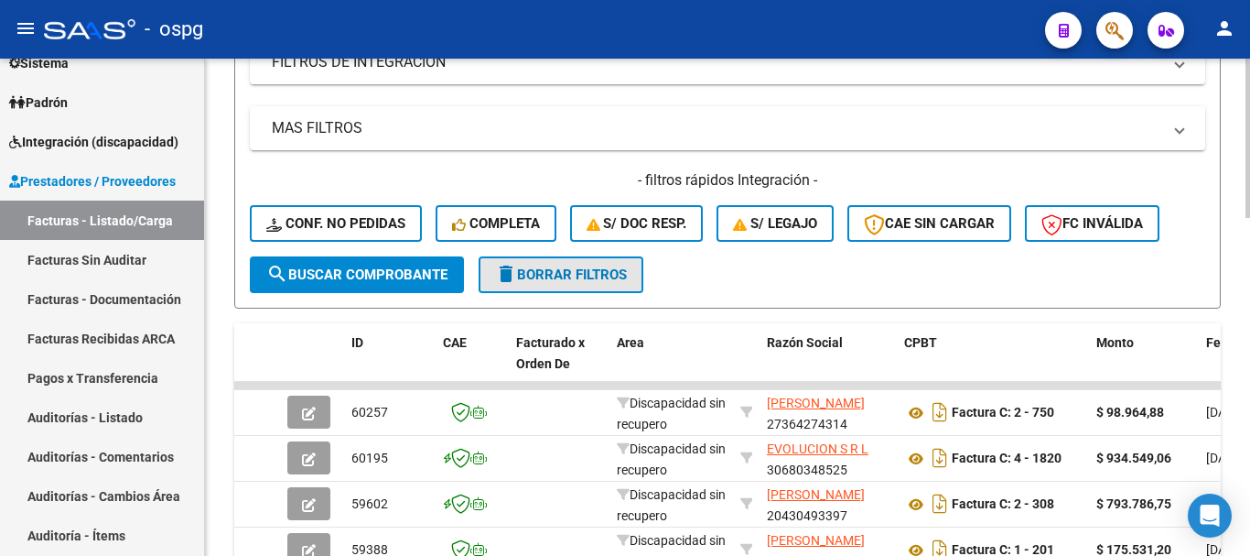
click at [594, 280] on span "delete Borrar Filtros" at bounding box center [561, 274] width 132 height 16
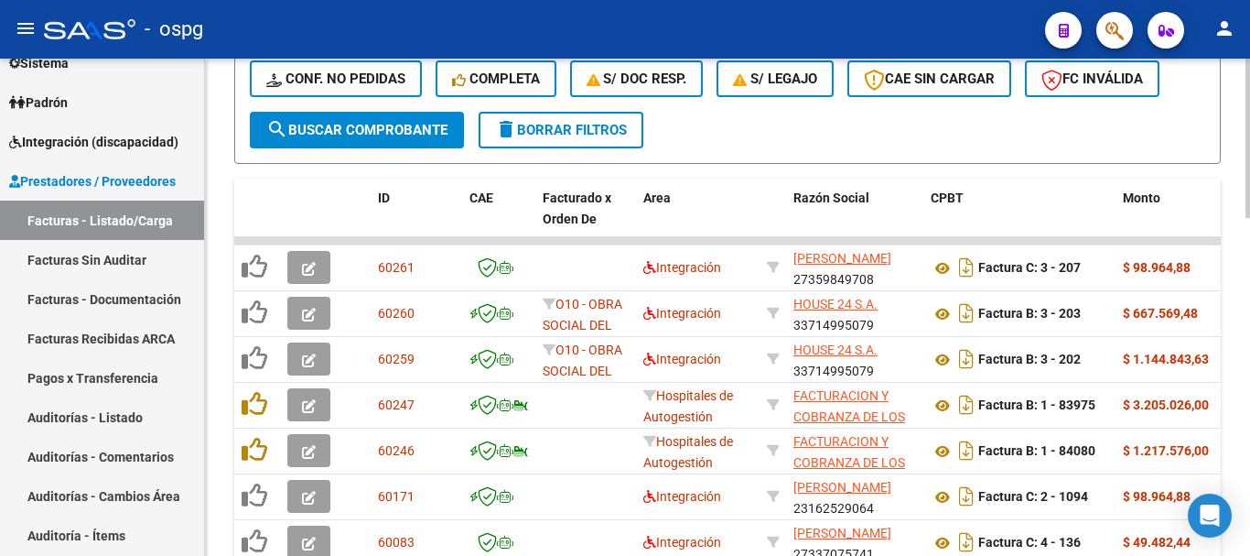
scroll to position [824, 0]
